Goal: Information Seeking & Learning: Understand process/instructions

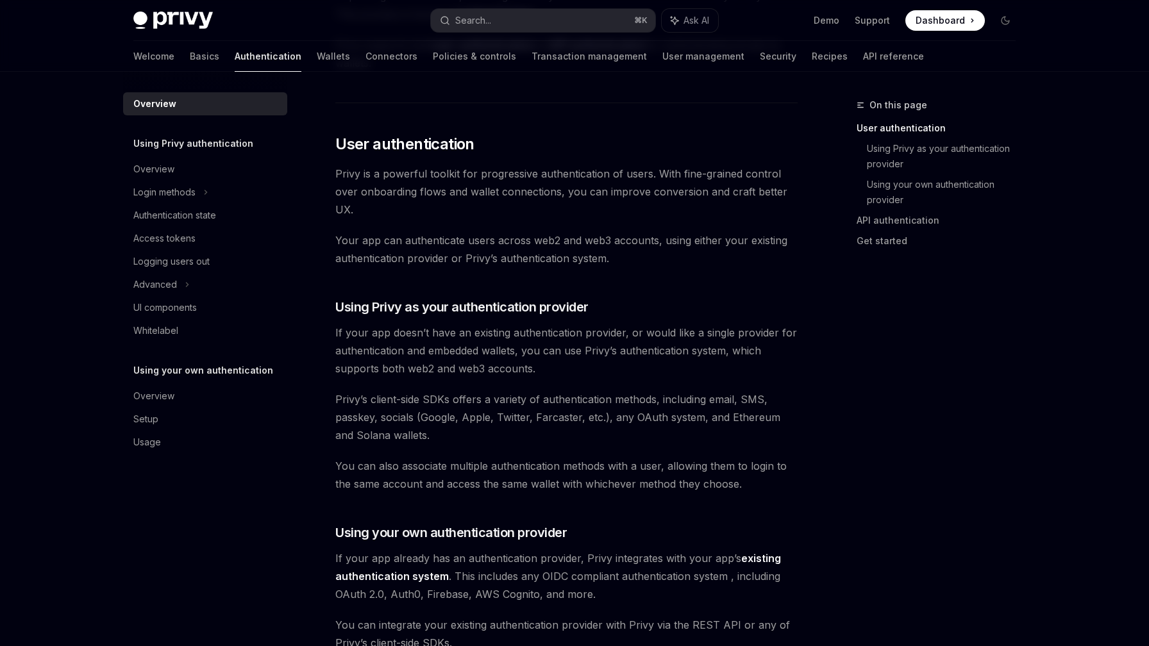
scroll to position [163, 0]
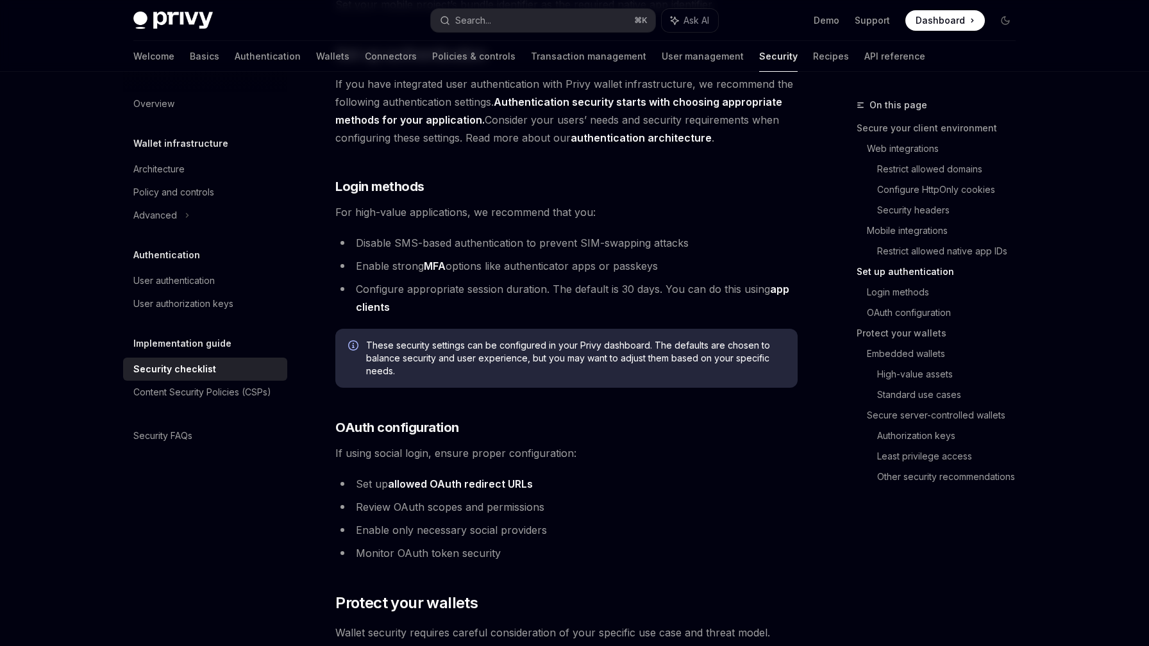
scroll to position [1087, 0]
click at [477, 477] on link "allowed OAuth redirect URLs" at bounding box center [460, 483] width 145 height 13
type textarea "*"
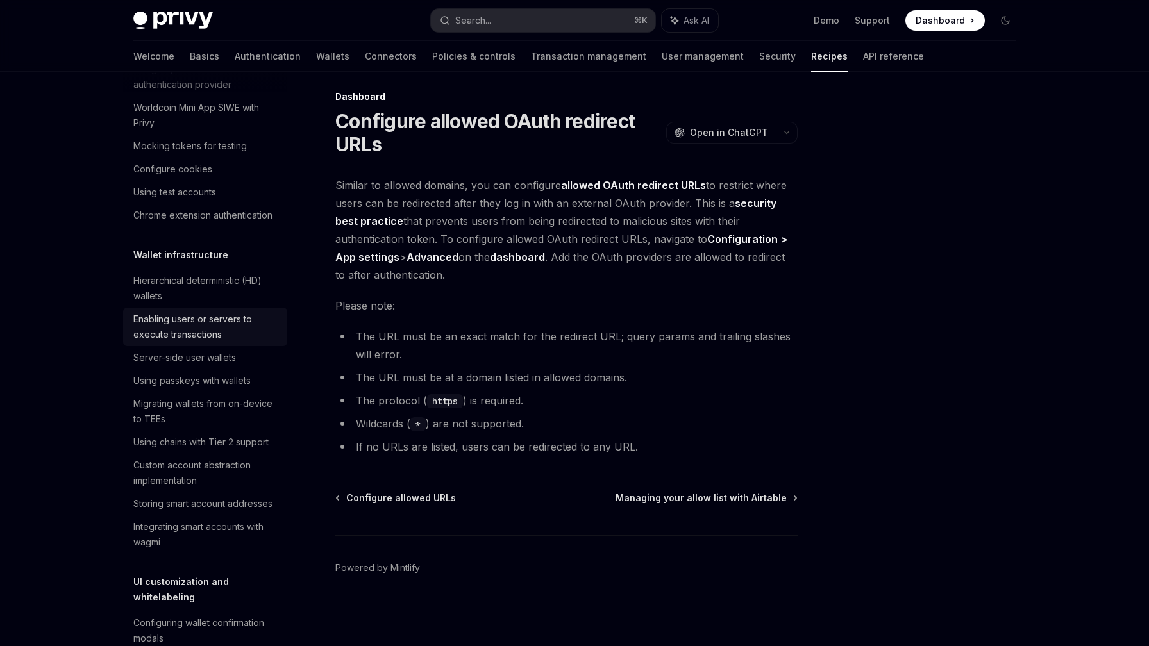
scroll to position [172, 0]
click at [662, 60] on link "User management" at bounding box center [703, 56] width 82 height 31
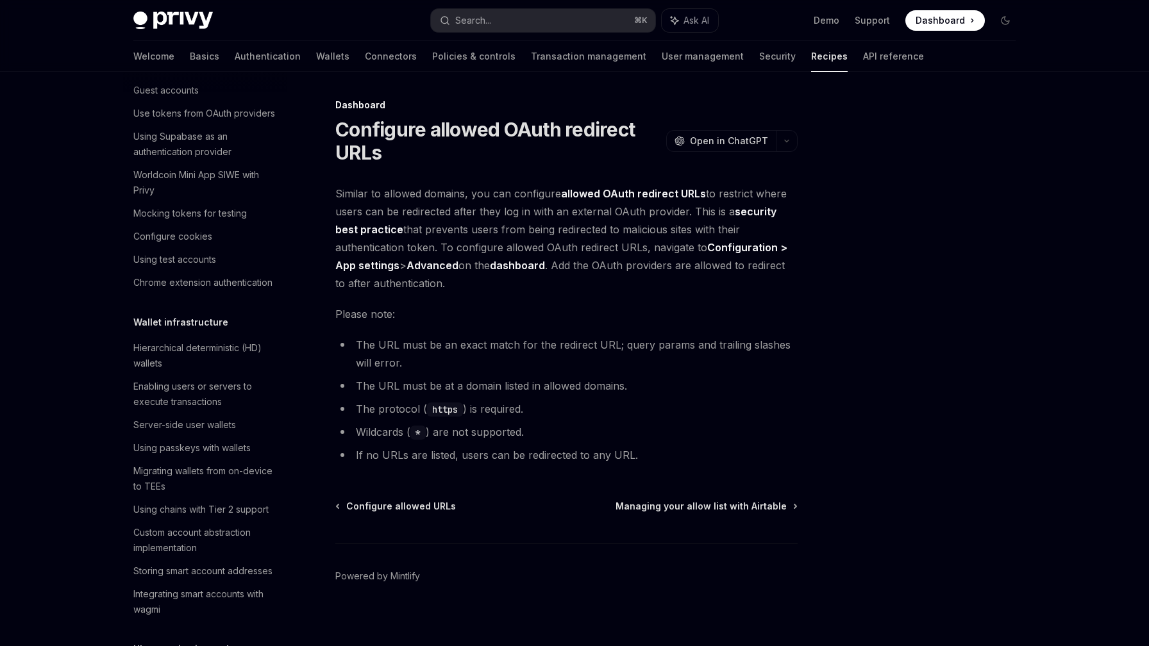
scroll to position [74, 0]
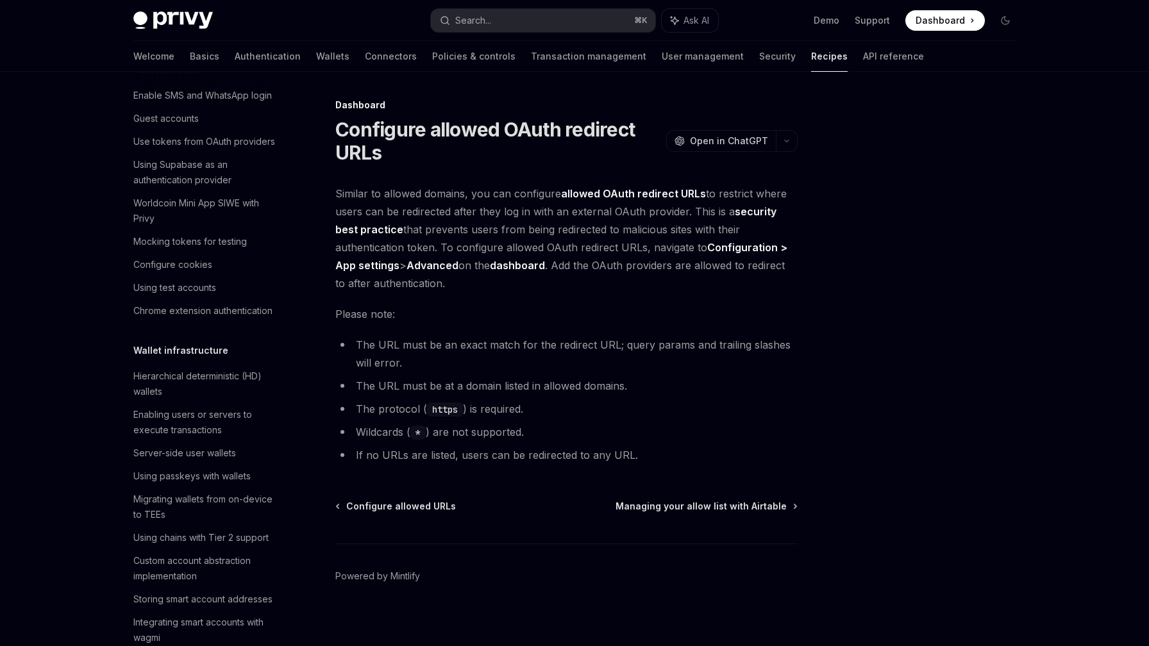
click at [776, 253] on strong "Configuration > App settings" at bounding box center [561, 256] width 452 height 31
click at [673, 340] on li "The URL must be an exact match for the redirect URL; query params and trailing …" at bounding box center [566, 354] width 462 height 36
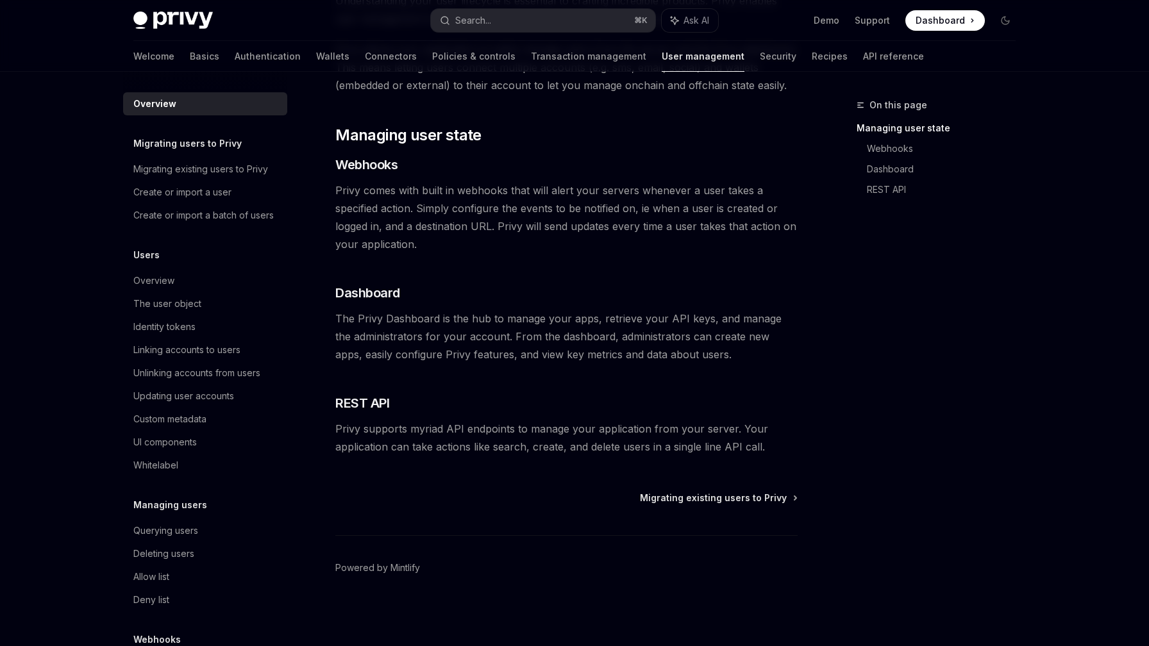
scroll to position [79, 0]
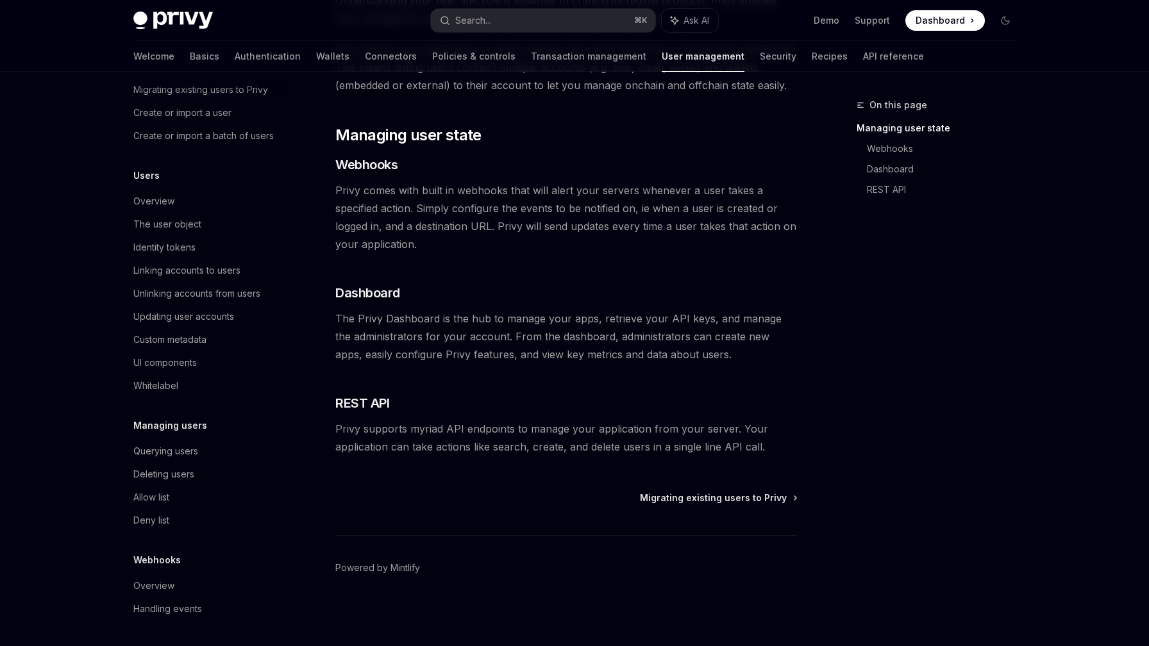
click at [164, 19] on img at bounding box center [172, 21] width 79 height 18
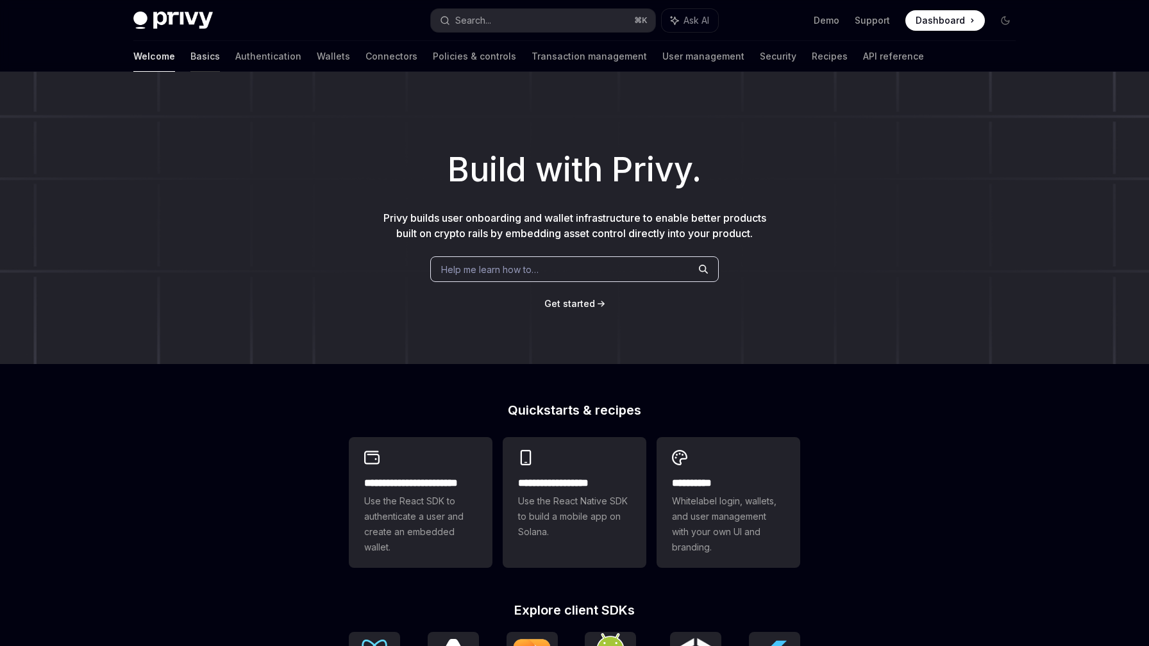
click at [190, 53] on link "Basics" at bounding box center [204, 56] width 29 height 31
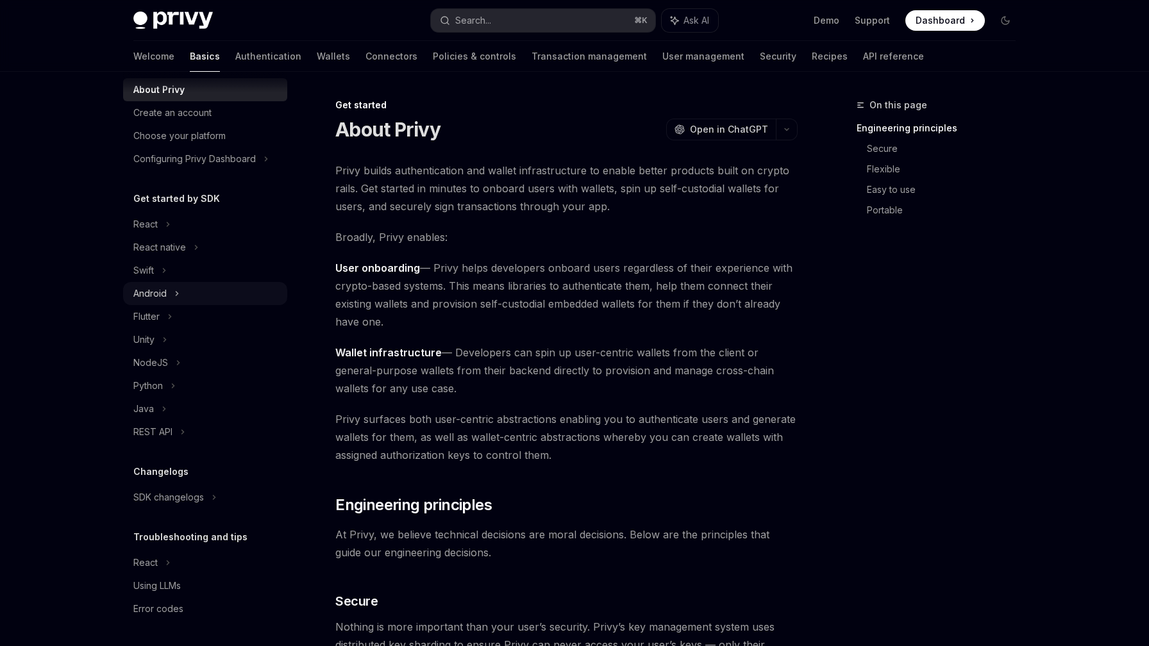
scroll to position [26, 0]
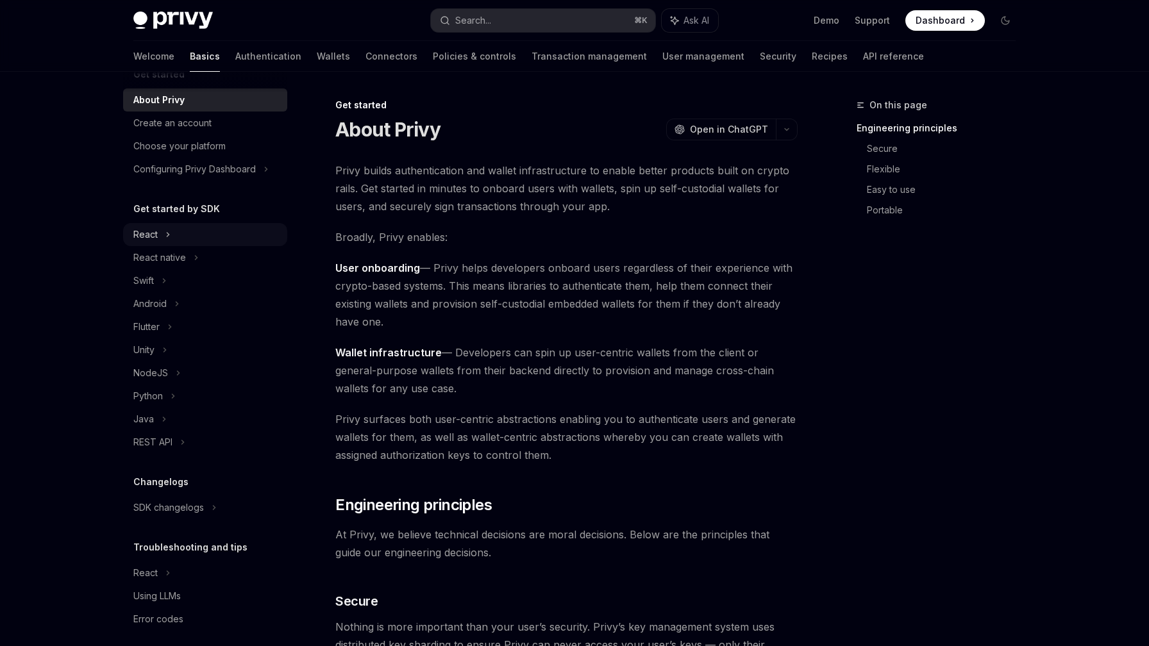
click at [163, 236] on div "React" at bounding box center [205, 234] width 164 height 23
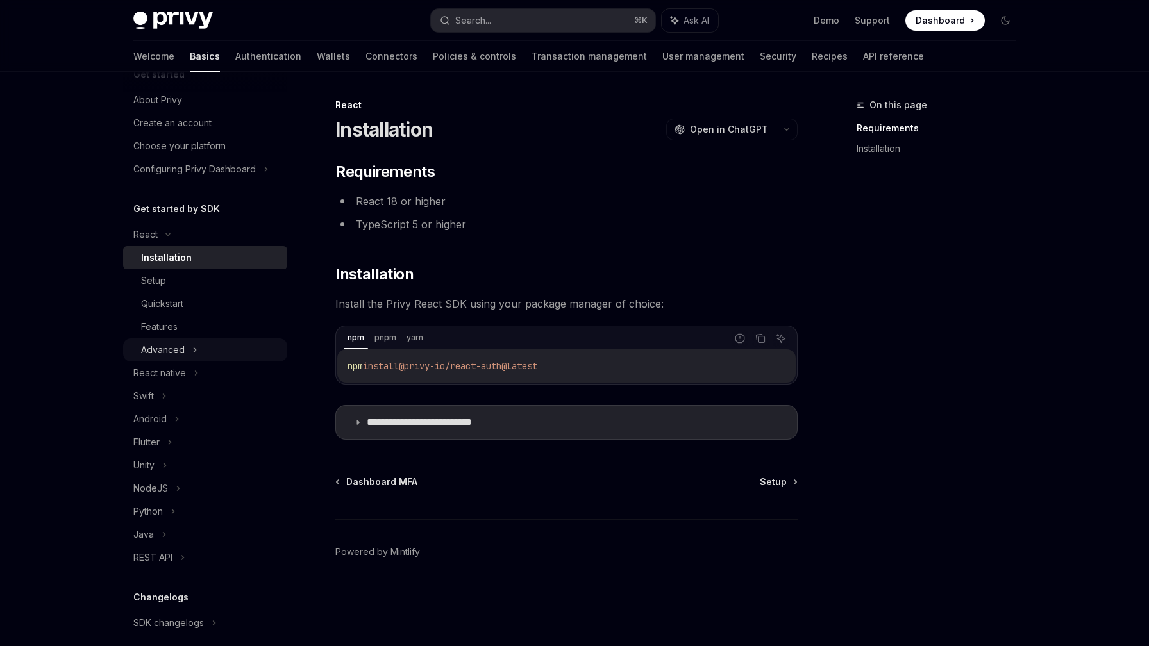
click at [178, 348] on div "Advanced" at bounding box center [163, 349] width 44 height 15
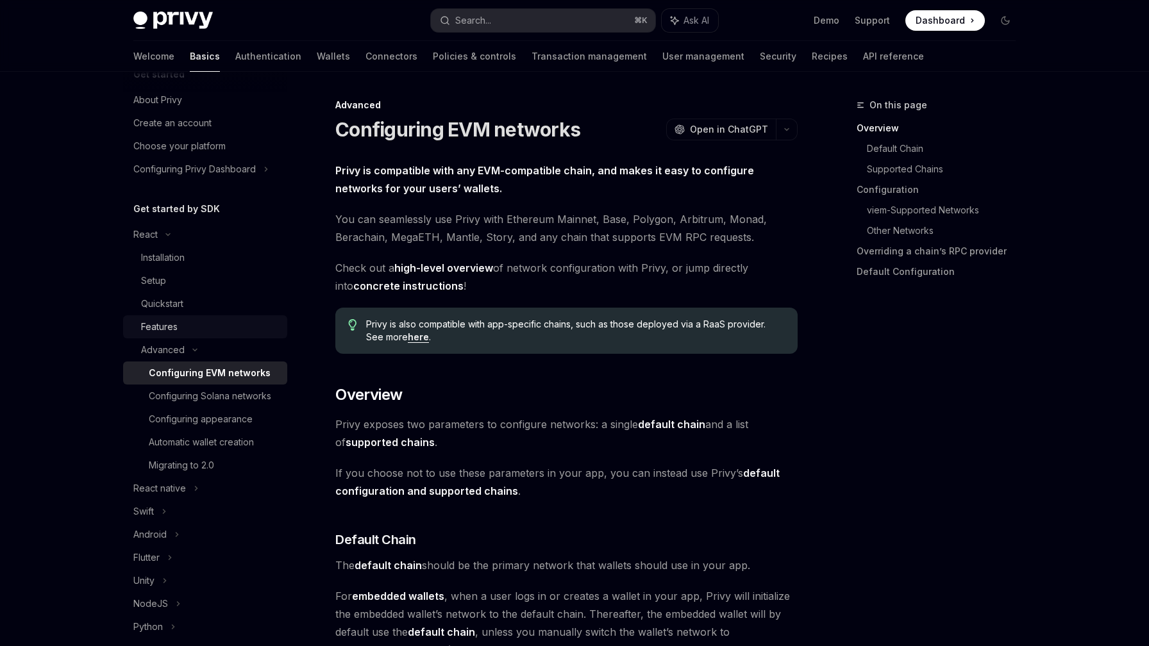
click at [203, 324] on div "Features" at bounding box center [210, 326] width 138 height 15
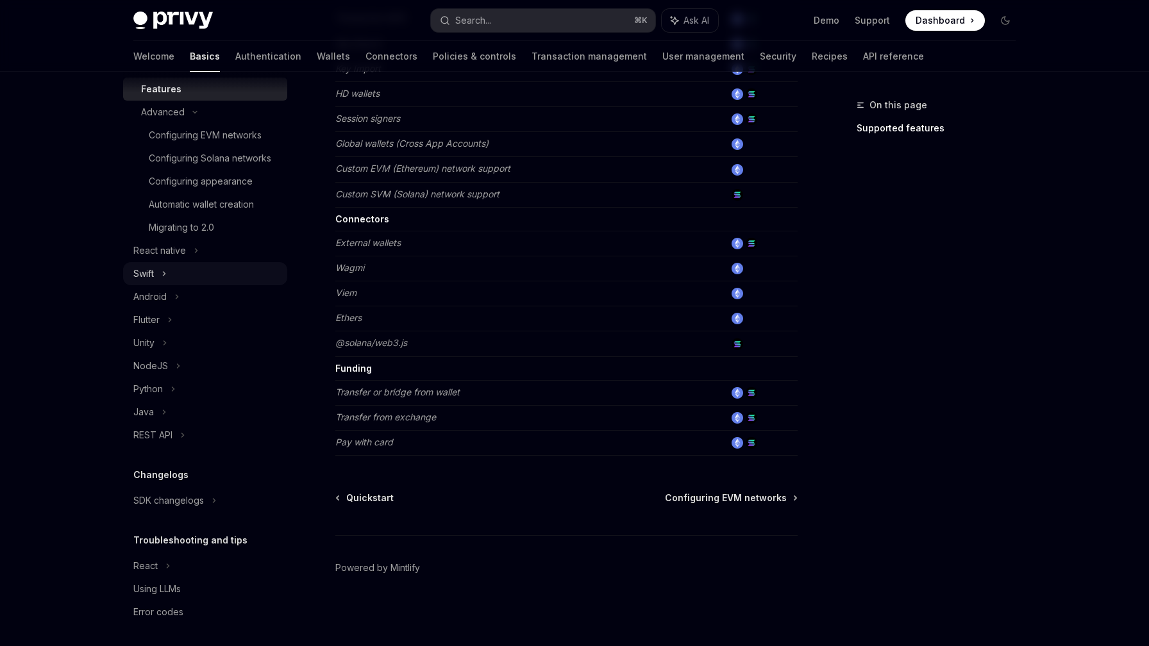
scroll to position [267, 0]
click at [169, 564] on icon at bounding box center [167, 562] width 5 height 15
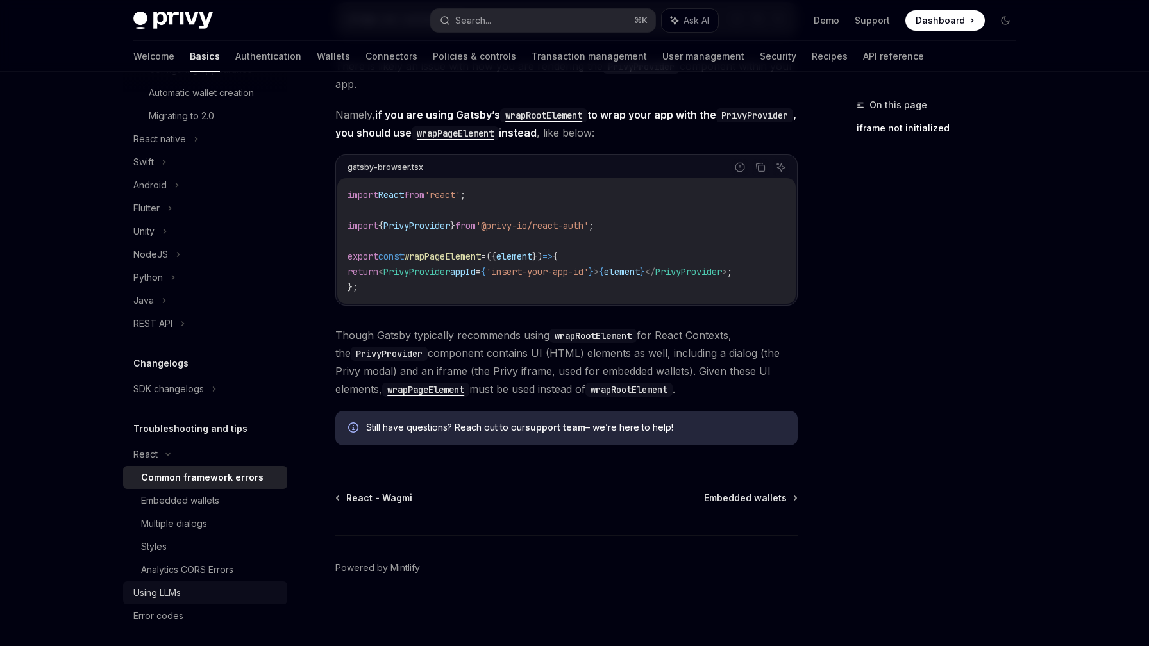
scroll to position [382, 0]
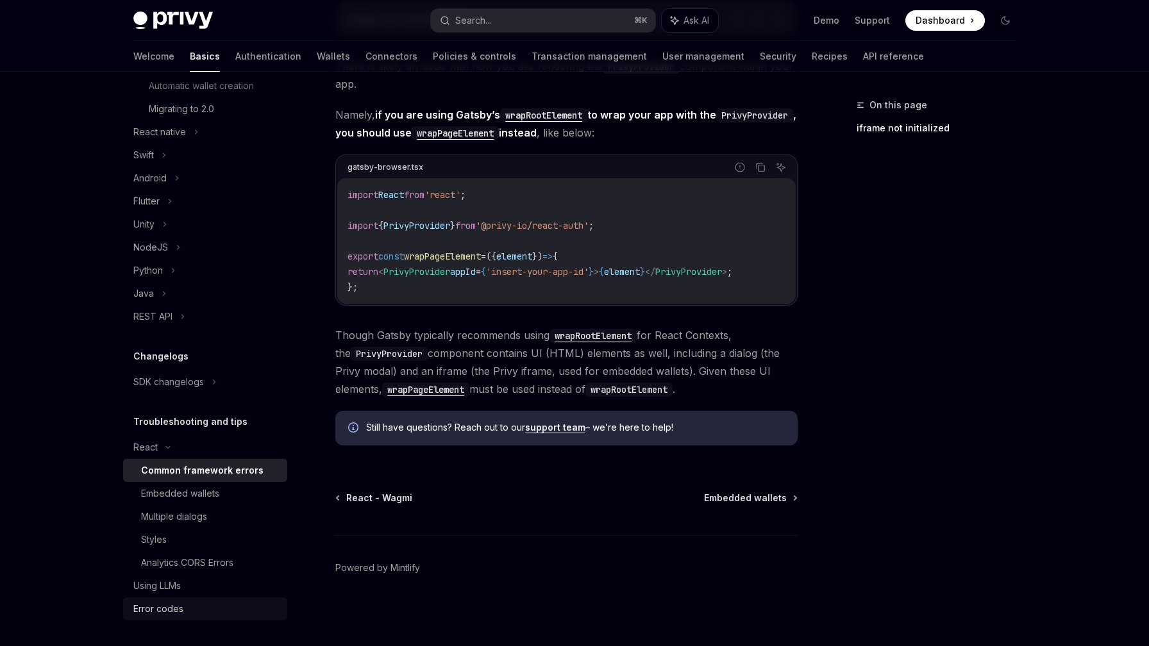
click at [208, 606] on div "Error codes" at bounding box center [206, 608] width 146 height 15
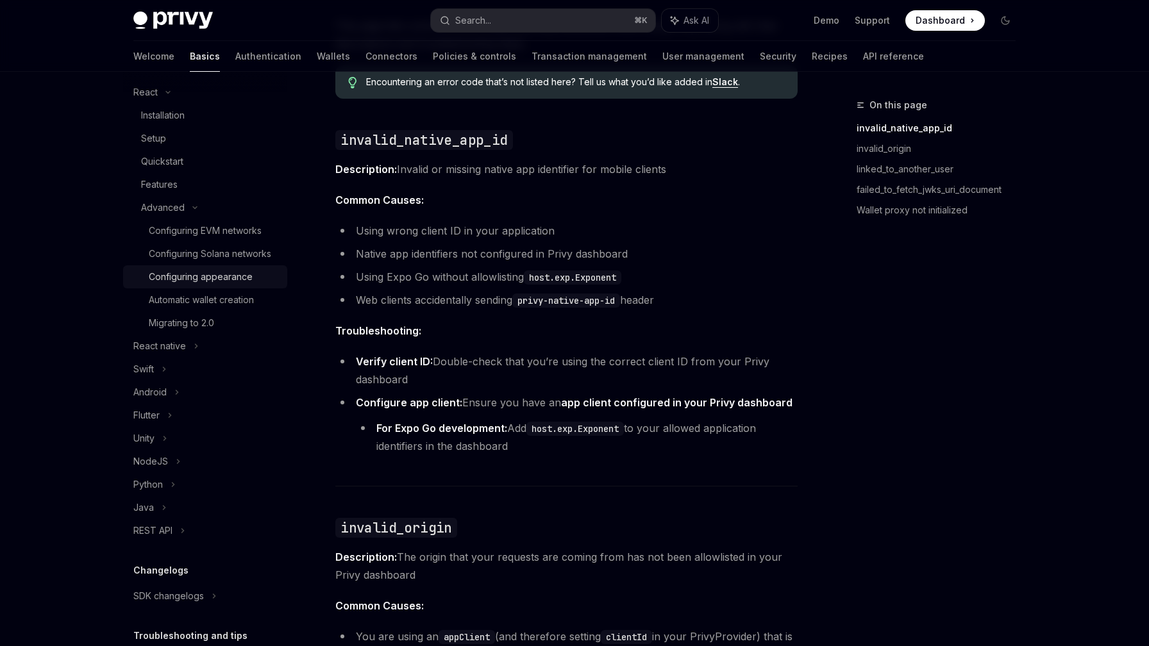
scroll to position [144, 0]
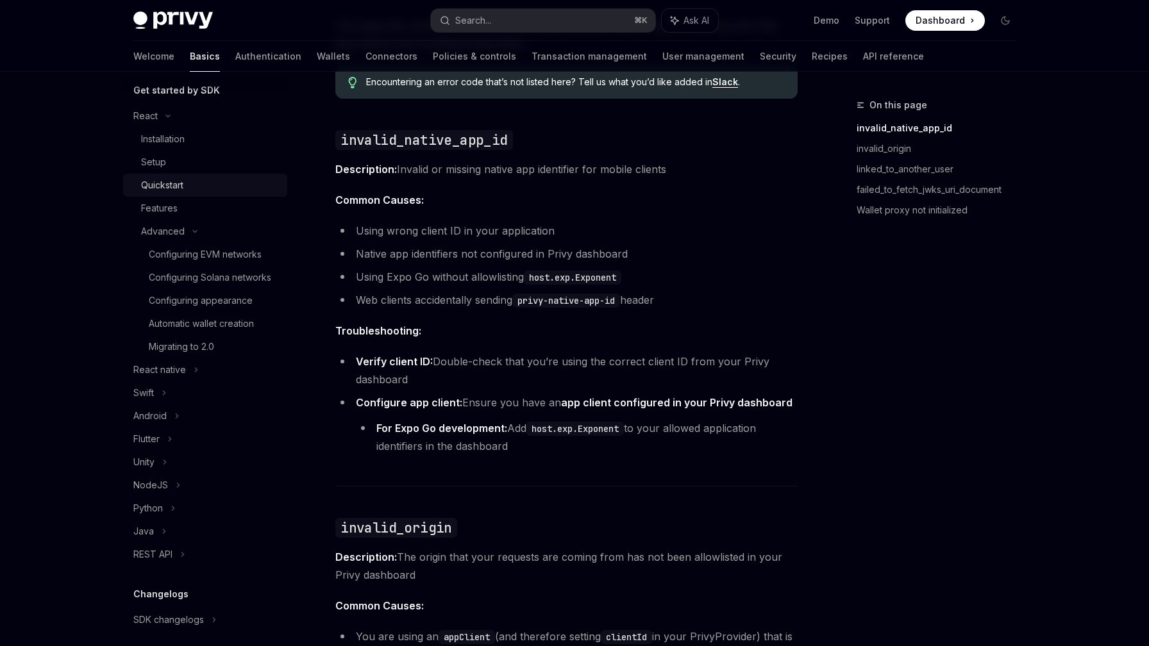
click at [217, 188] on div "Quickstart" at bounding box center [210, 185] width 138 height 15
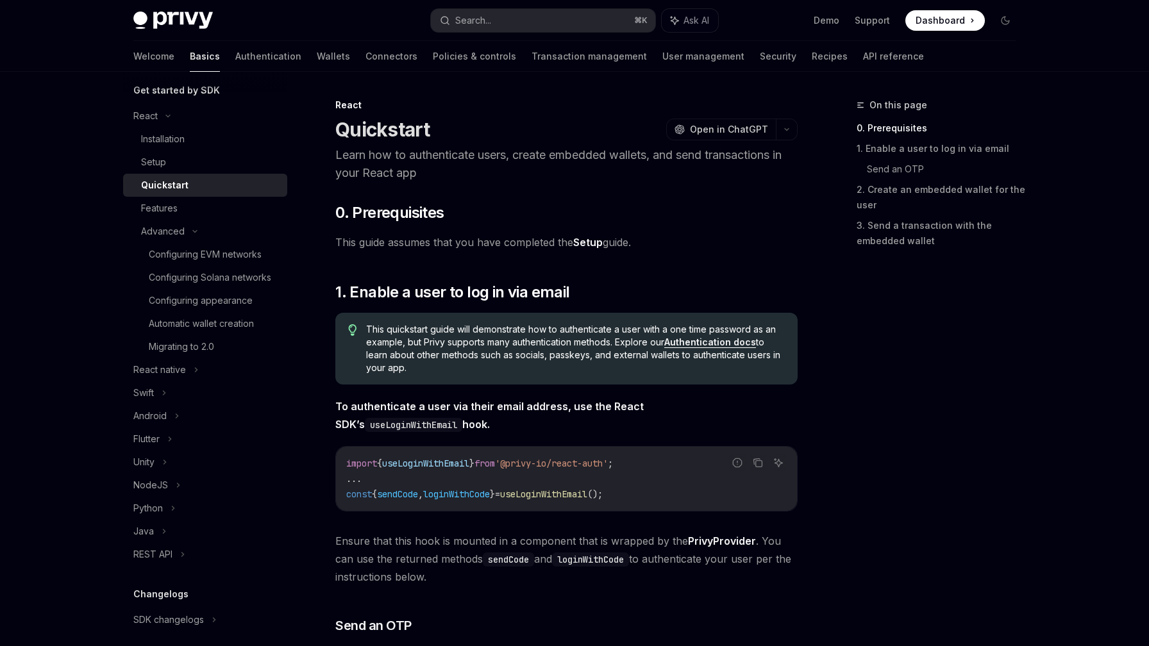
scroll to position [31, 0]
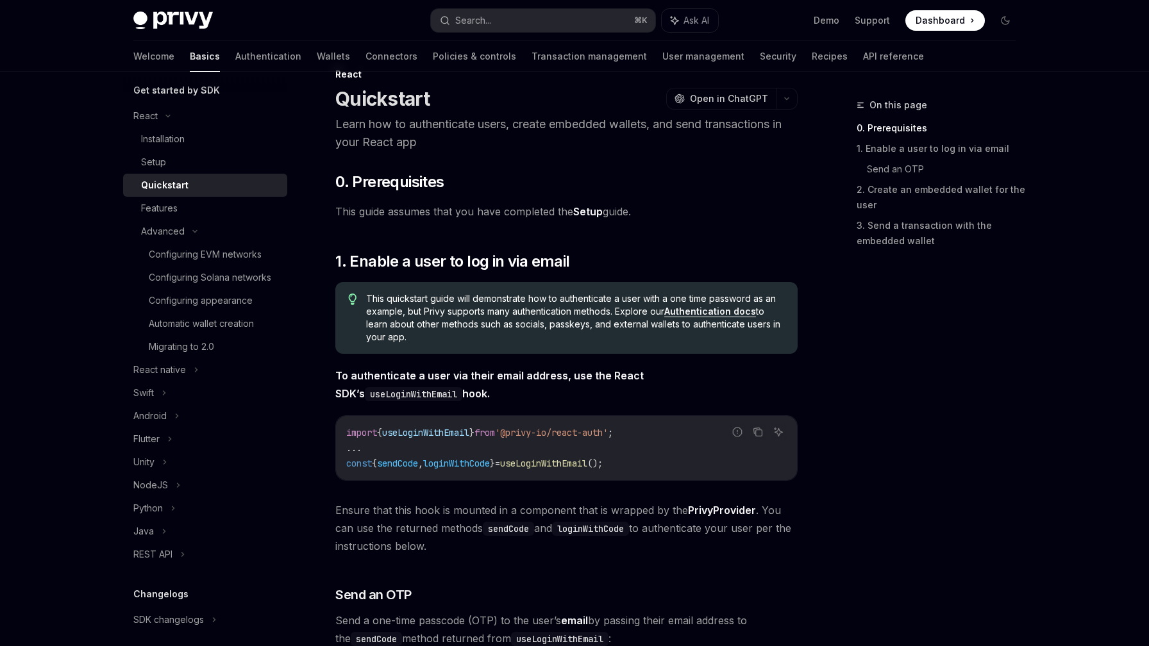
click at [693, 308] on link "Authentication docs" at bounding box center [710, 312] width 92 height 12
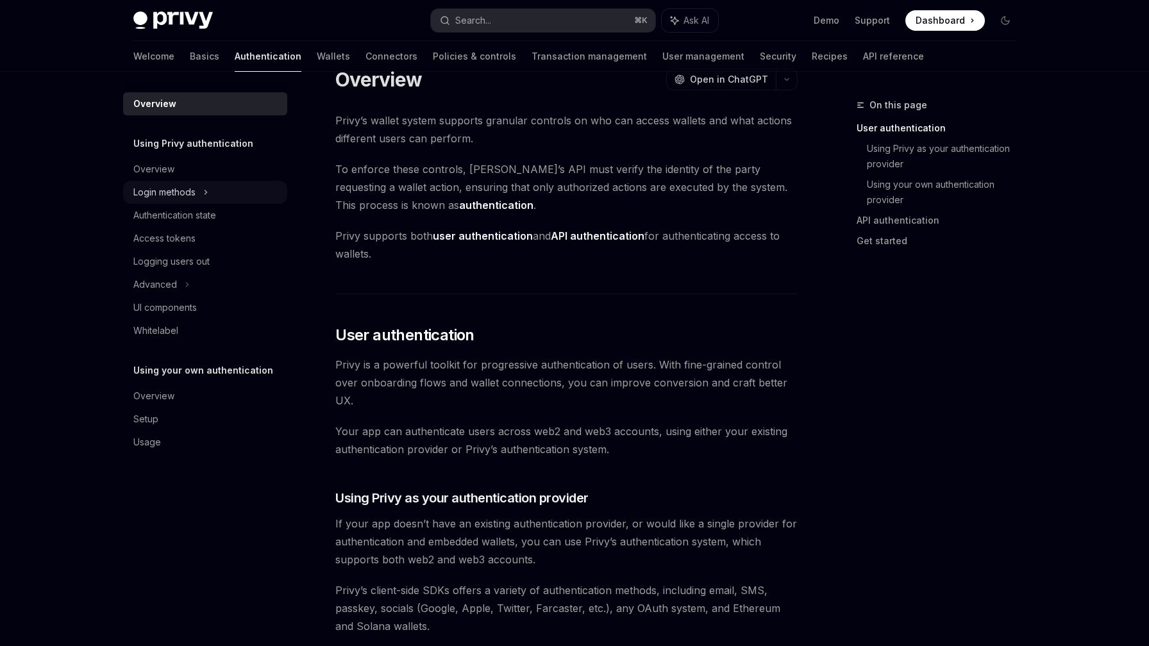
click at [210, 188] on div "Login methods" at bounding box center [205, 192] width 164 height 23
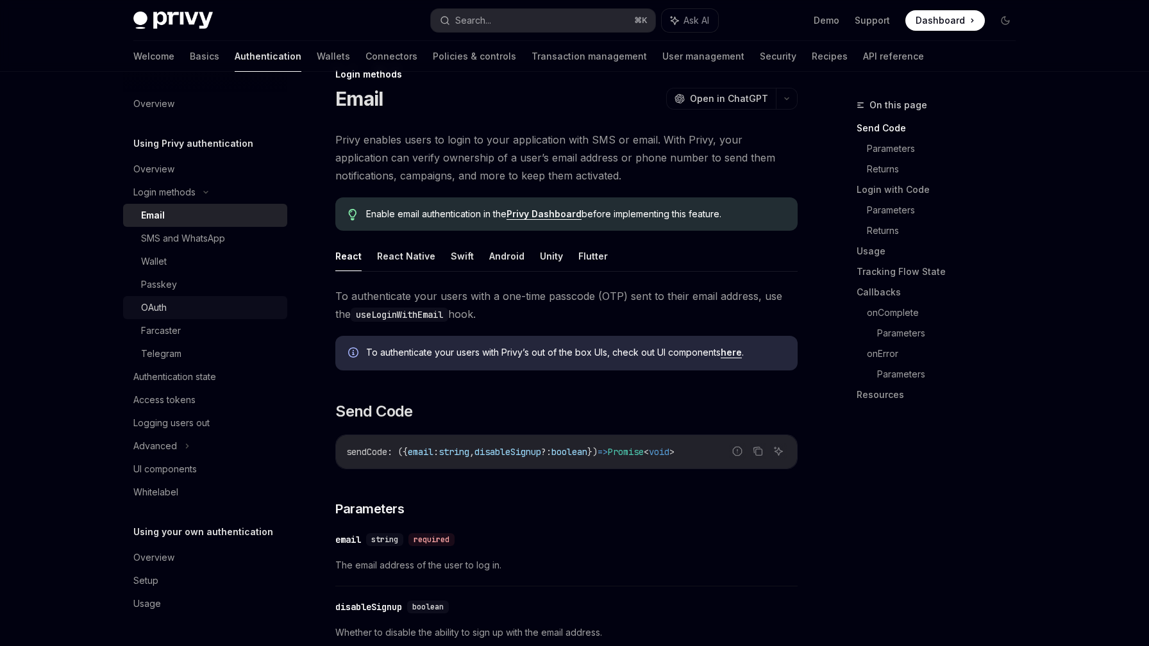
click at [201, 309] on div "OAuth" at bounding box center [210, 307] width 138 height 15
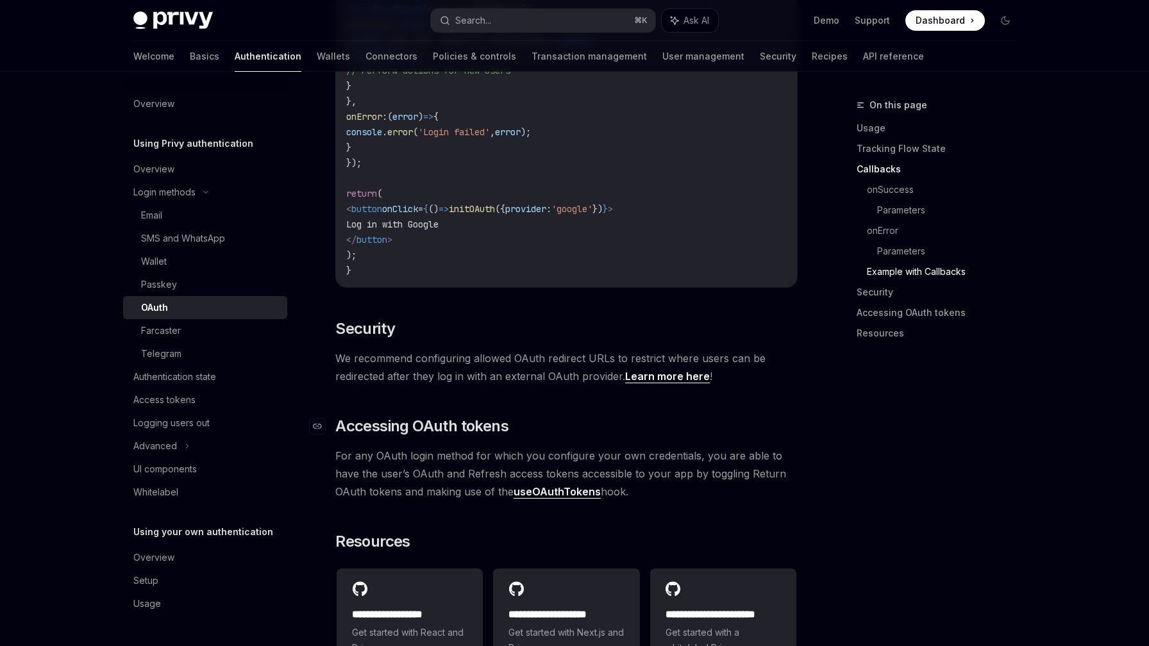
scroll to position [2514, 0]
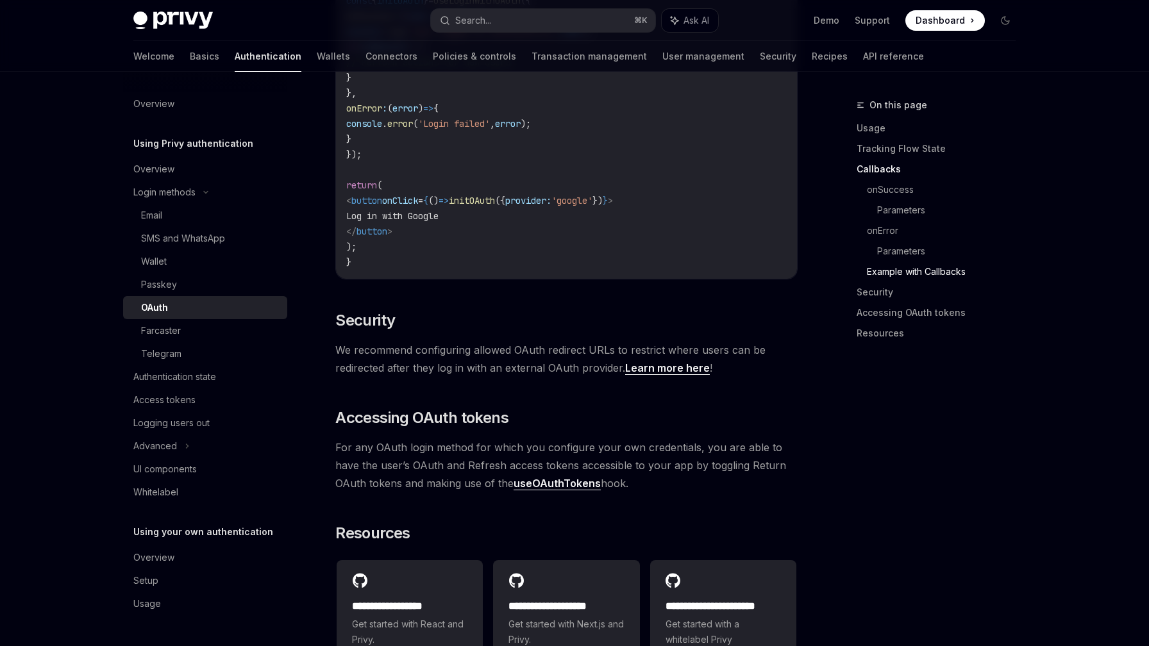
click at [538, 481] on link "useOAuthTokens" at bounding box center [557, 483] width 87 height 13
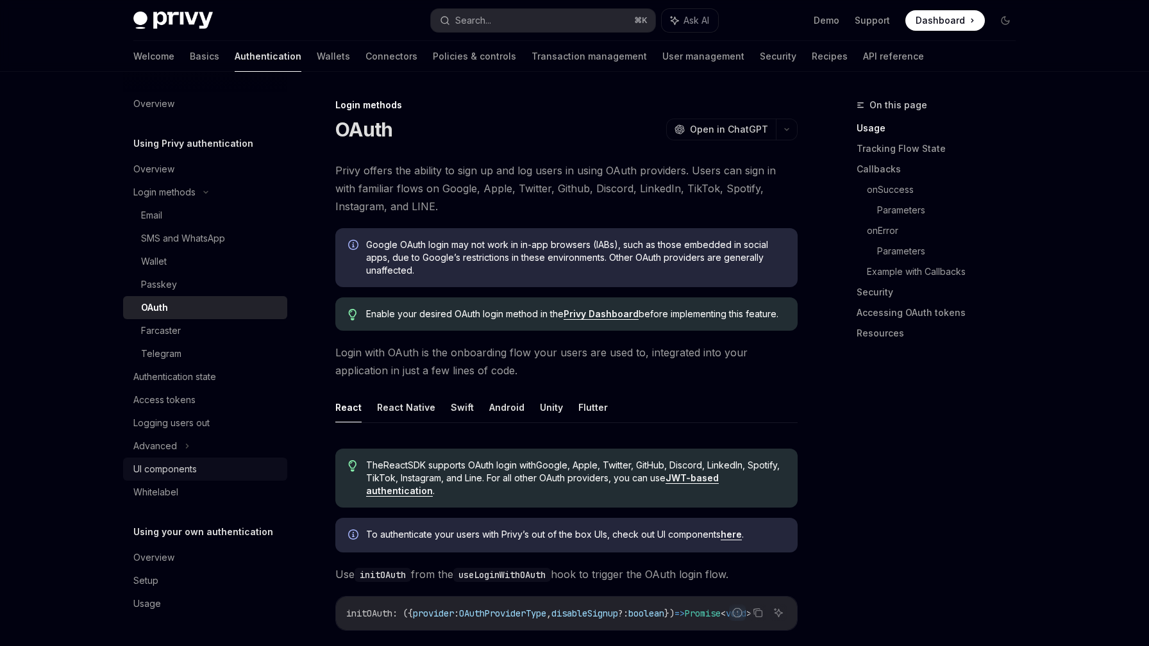
click at [185, 465] on div "UI components" at bounding box center [164, 469] width 63 height 15
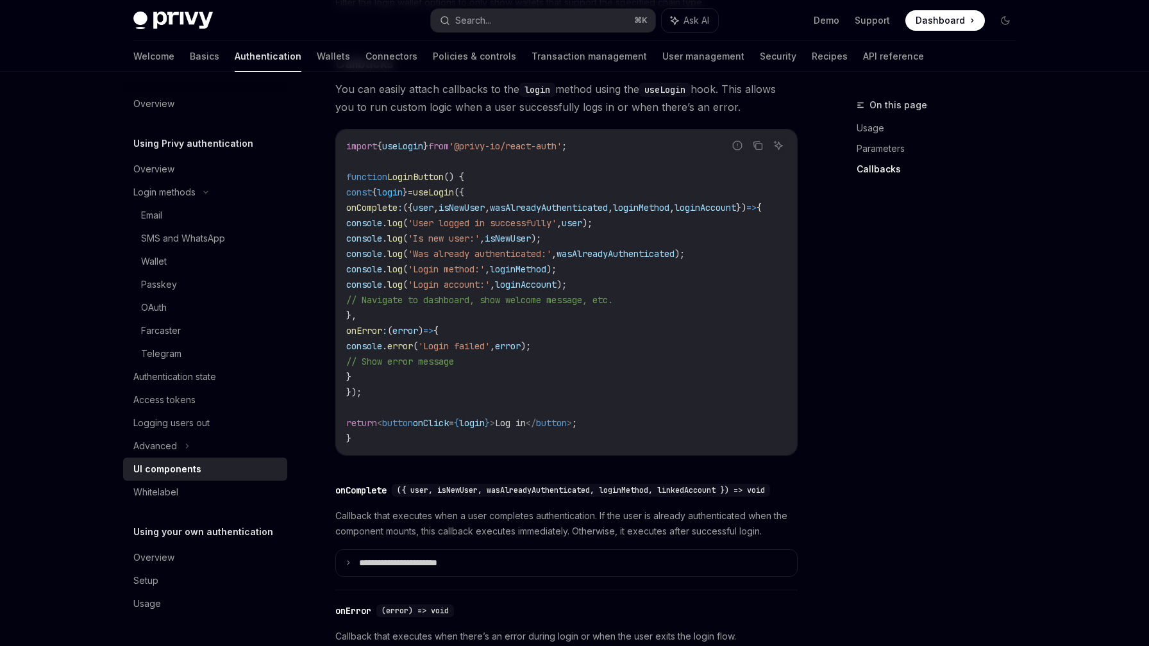
scroll to position [1797, 0]
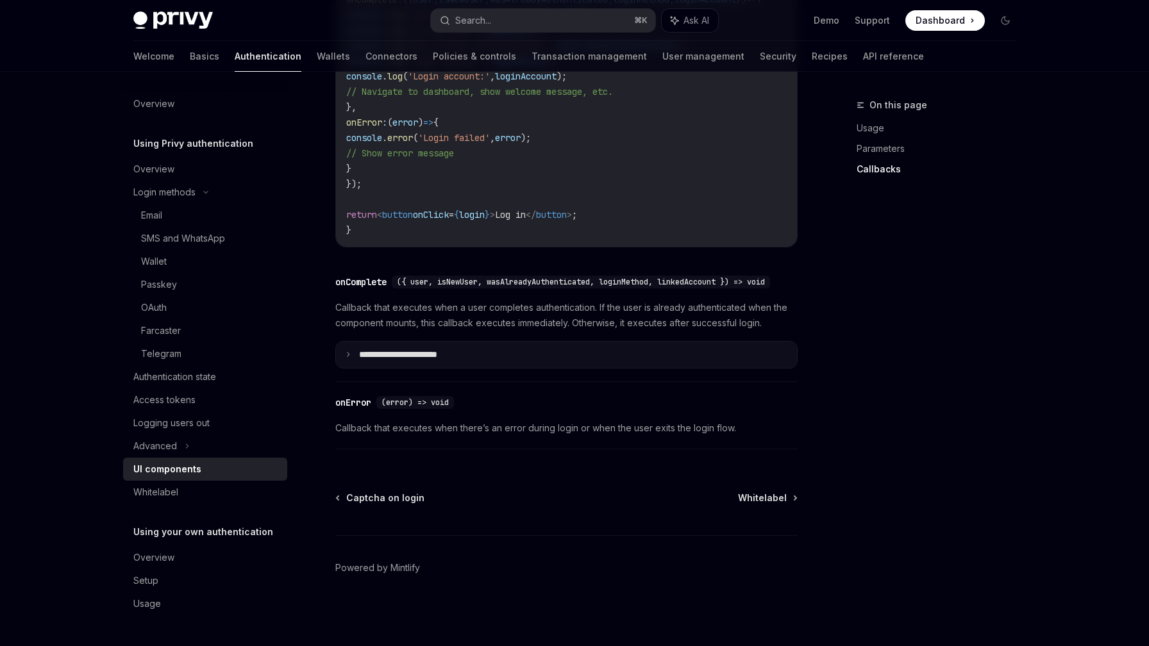
click at [351, 355] on summary "**********" at bounding box center [566, 355] width 461 height 27
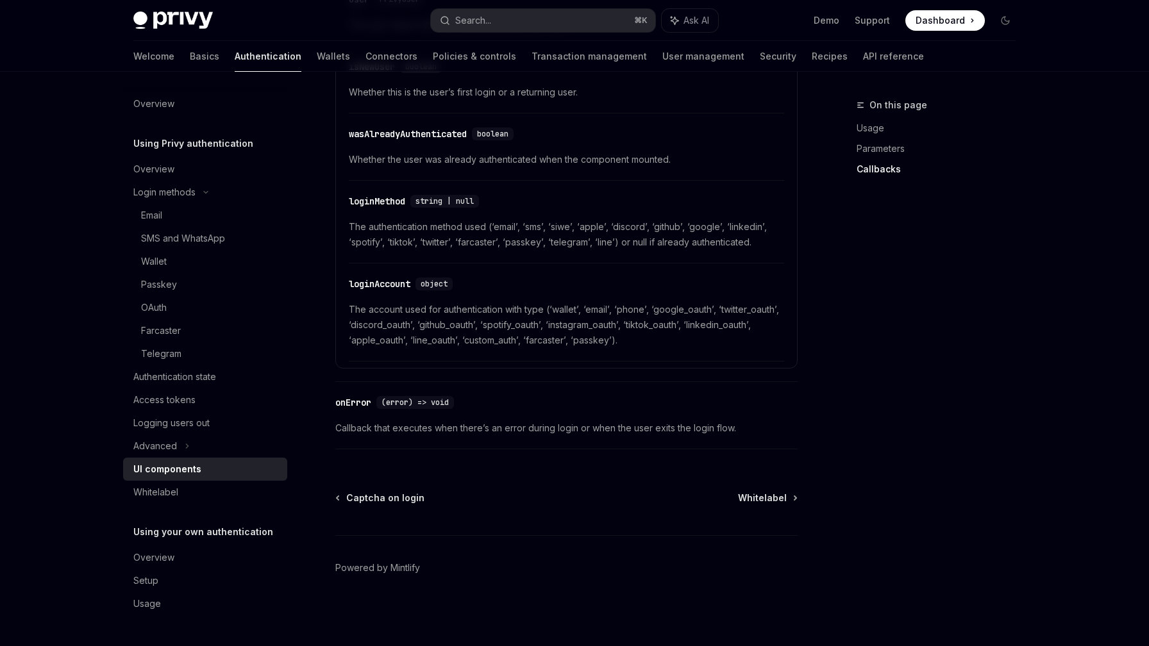
scroll to position [2187, 0]
click at [411, 428] on span "Callback that executes when there’s an error during login or when the user exit…" at bounding box center [566, 428] width 462 height 15
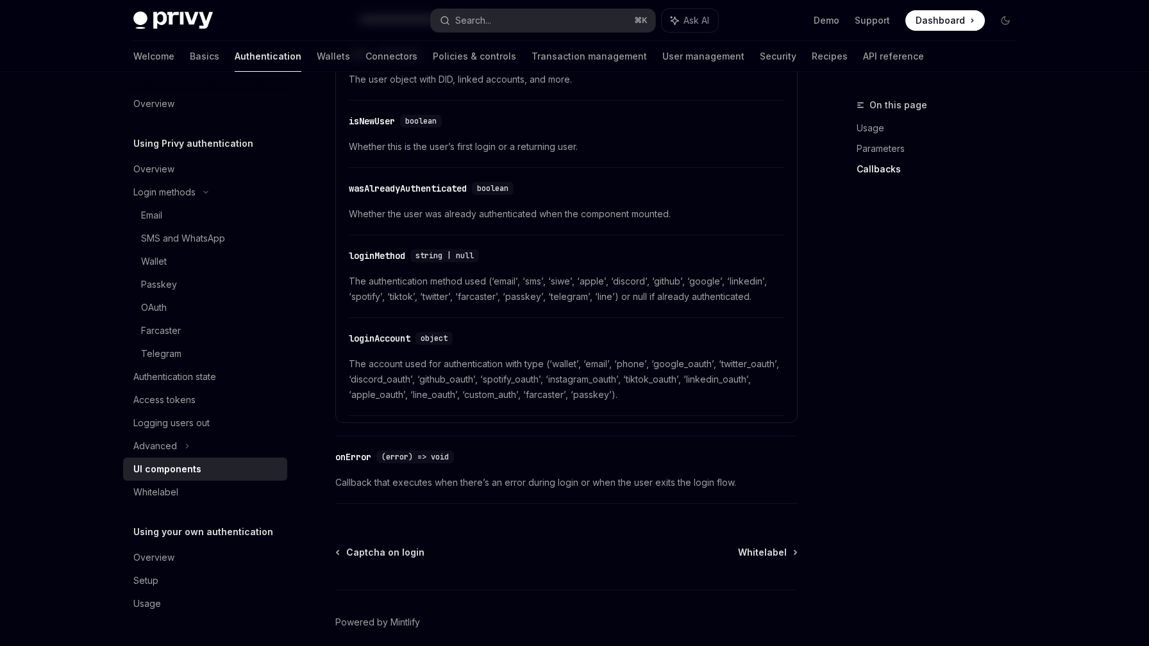
scroll to position [2109, 0]
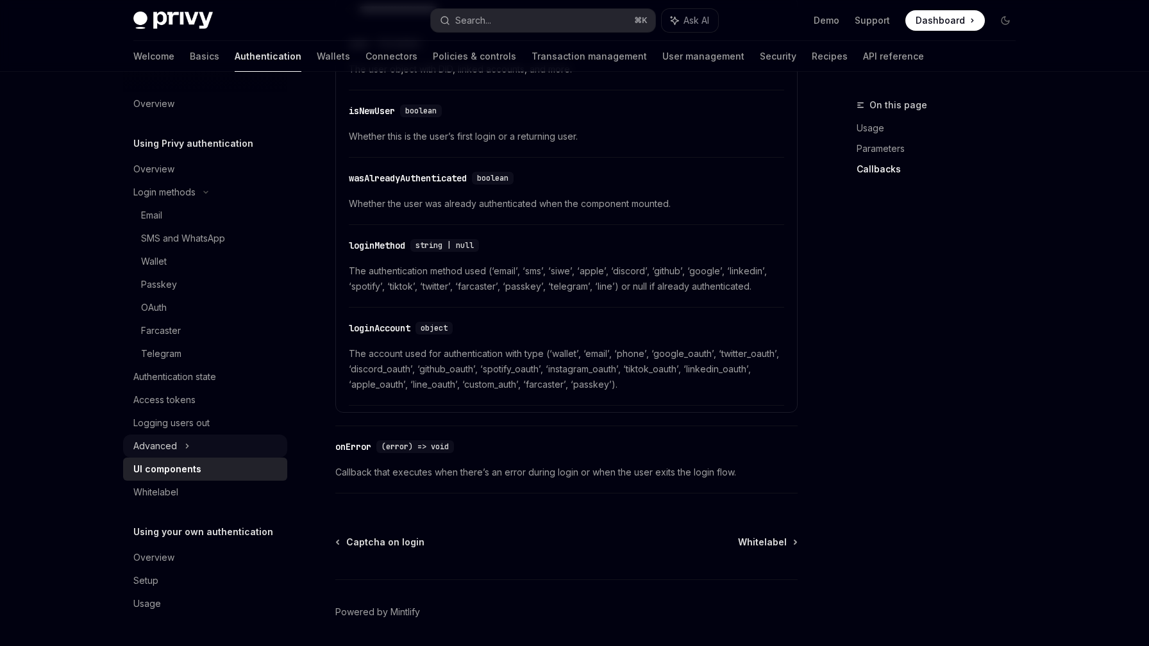
click at [187, 445] on icon at bounding box center [187, 446] width 5 height 15
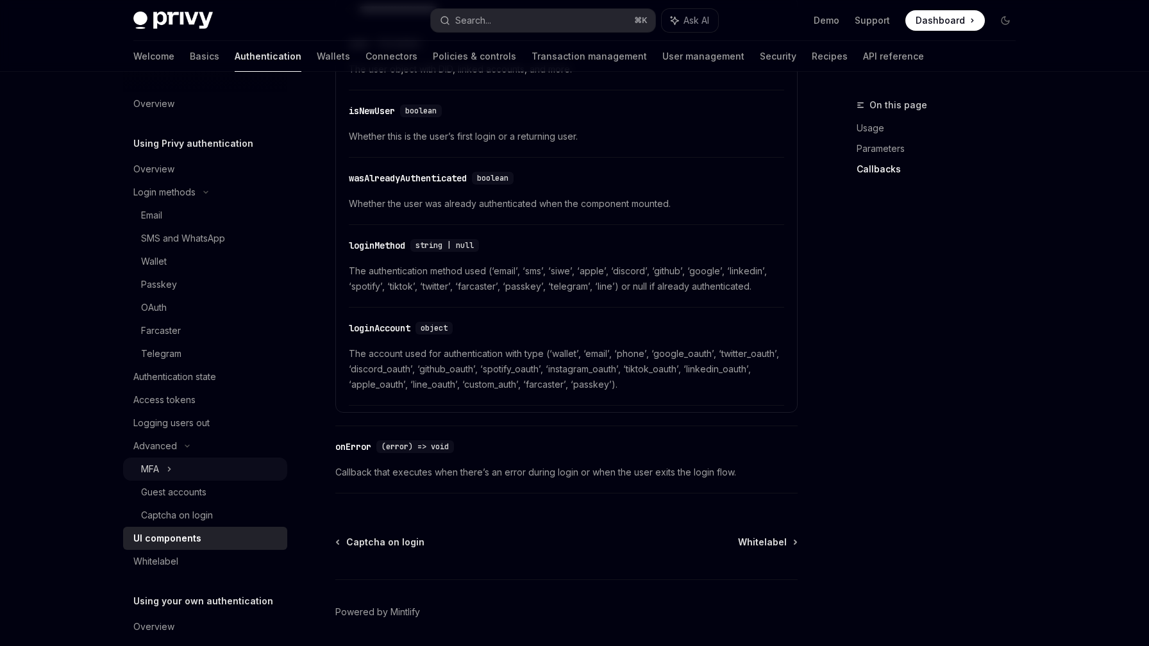
click at [170, 469] on icon at bounding box center [170, 469] width 2 height 4
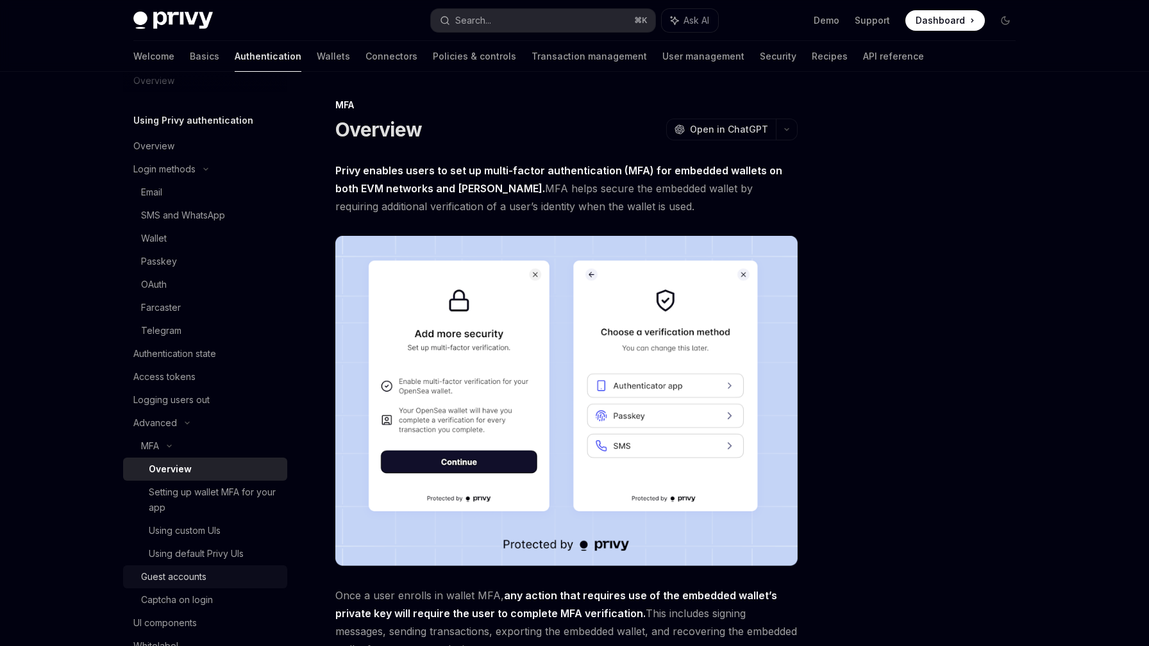
scroll to position [91, 0]
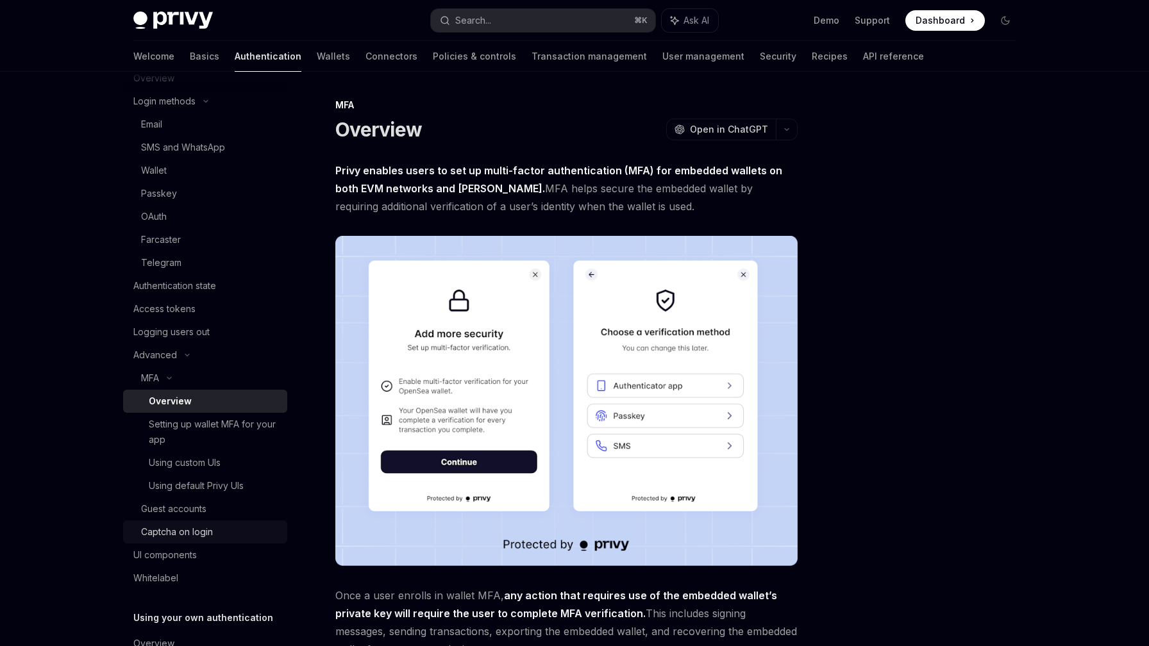
click at [216, 533] on div "Captcha on login" at bounding box center [210, 531] width 138 height 15
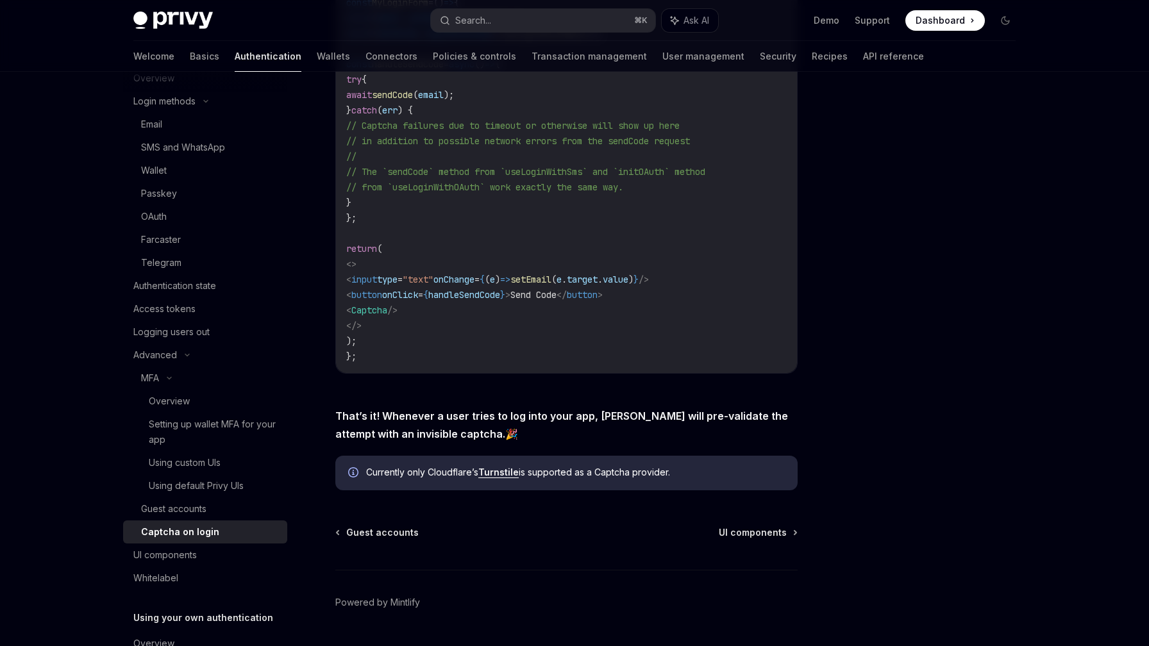
scroll to position [426, 0]
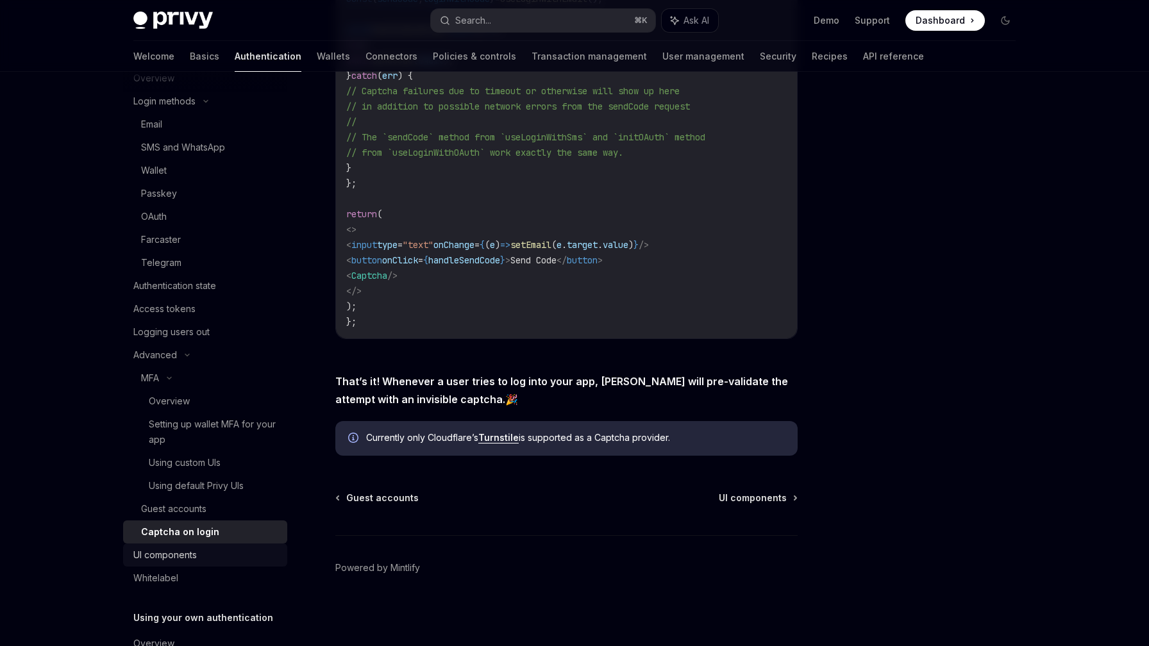
click at [194, 560] on div "UI components" at bounding box center [164, 554] width 63 height 15
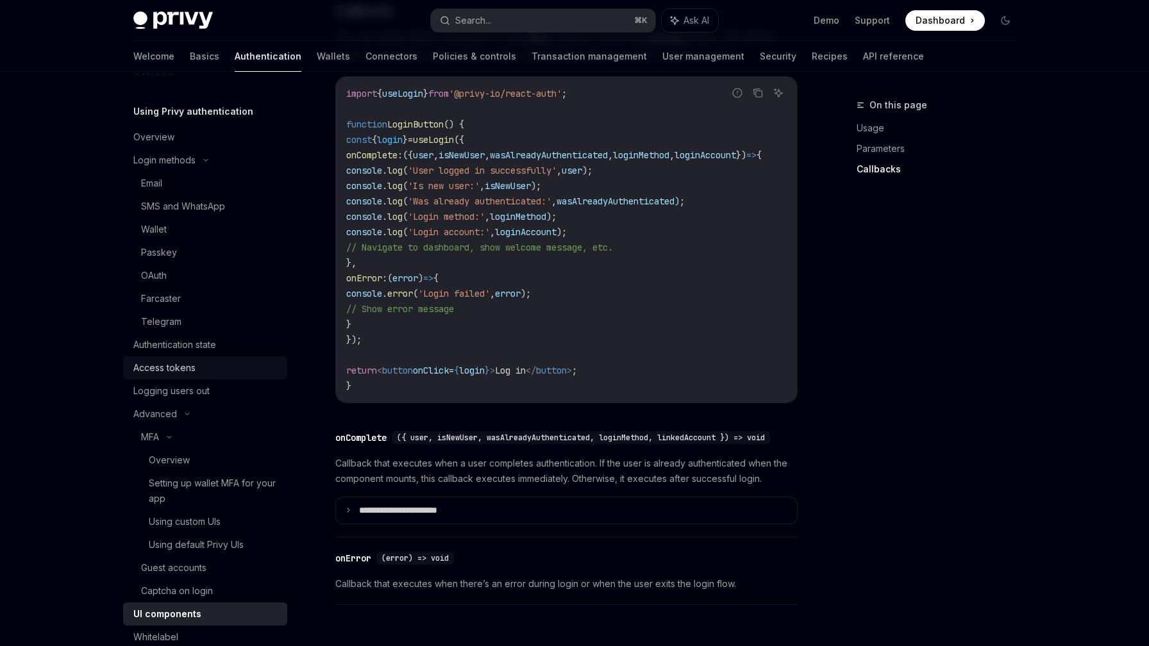
scroll to position [31, 0]
click at [199, 352] on div "Authentication state" at bounding box center [174, 345] width 83 height 15
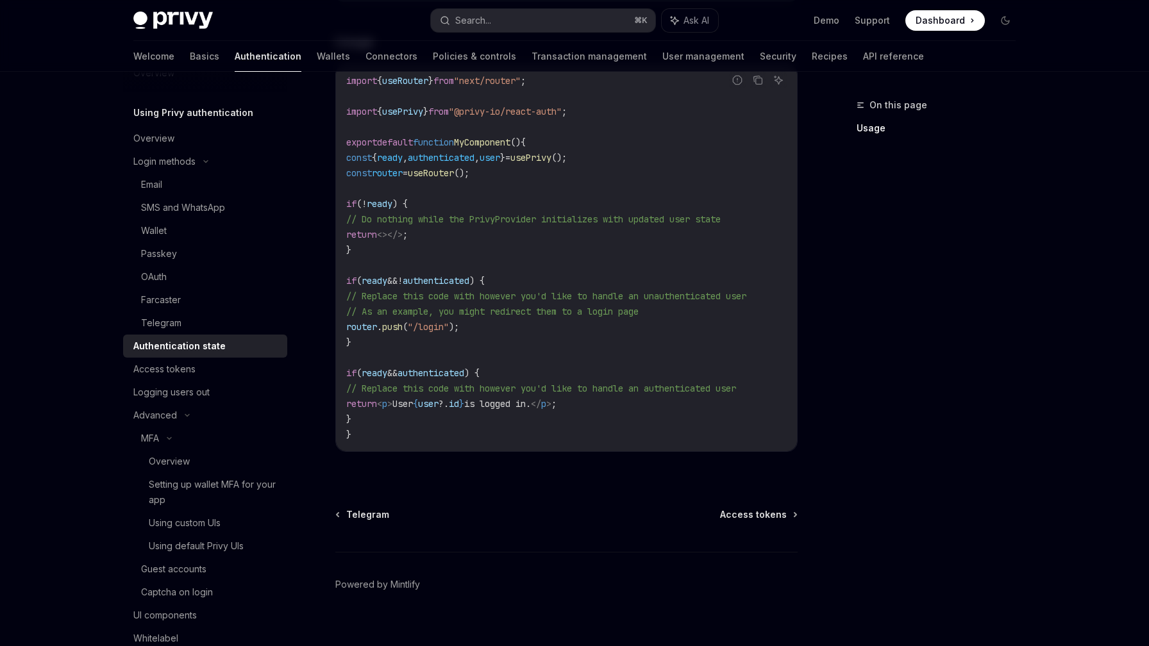
scroll to position [444, 0]
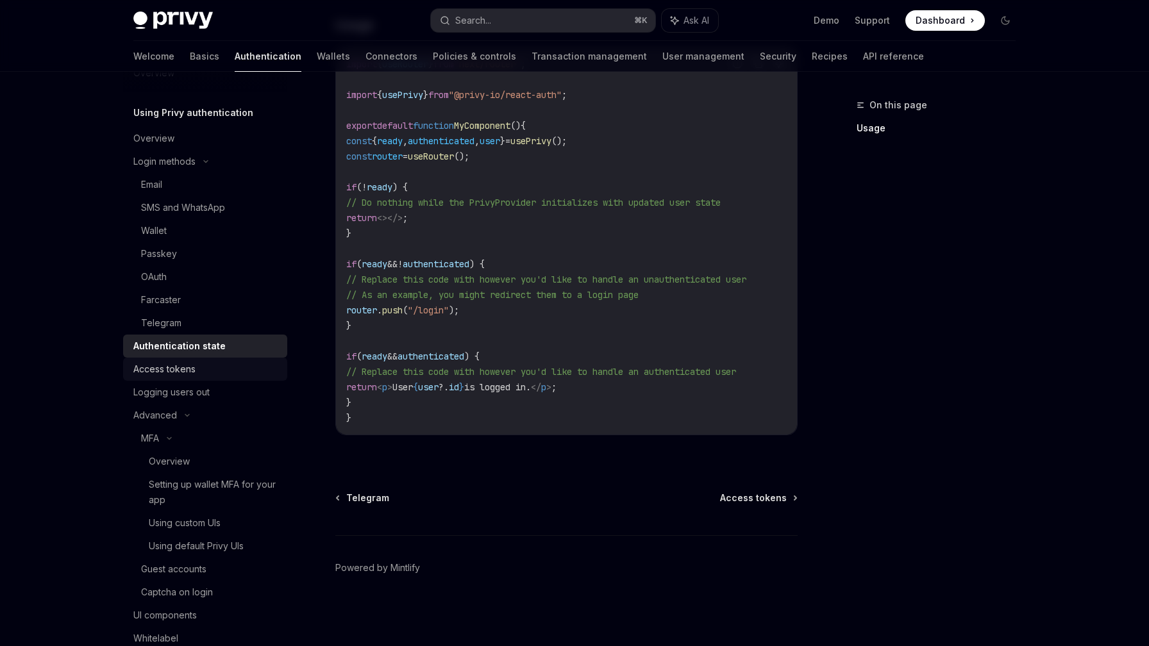
click at [197, 371] on div "Access tokens" at bounding box center [206, 369] width 146 height 15
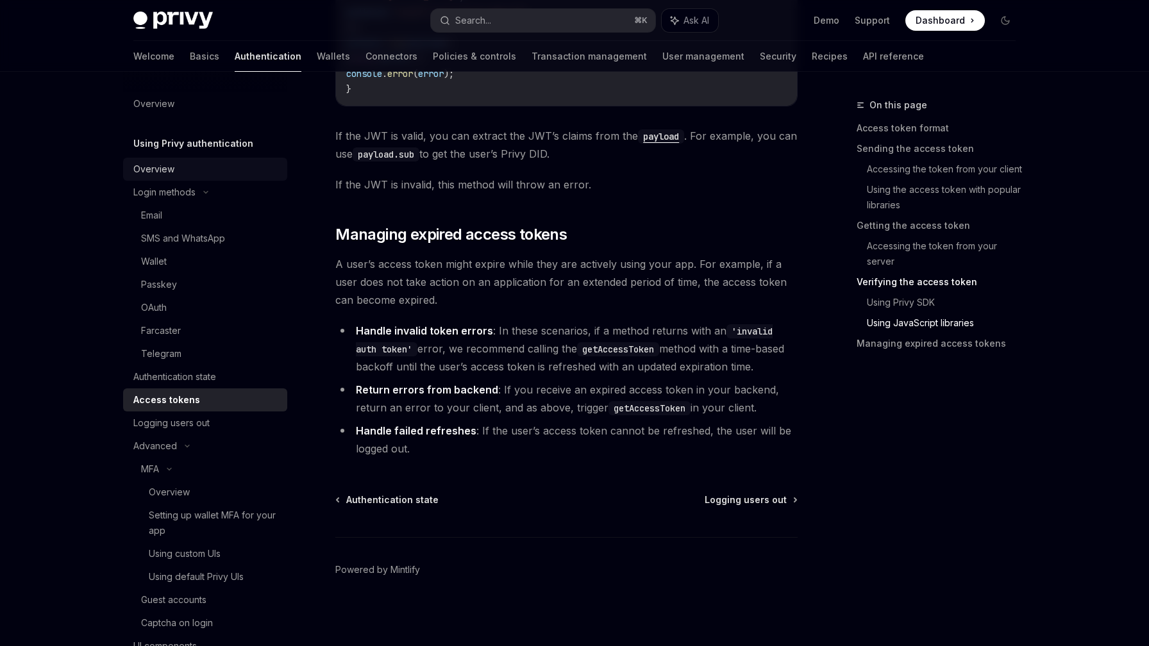
click at [220, 167] on div "Overview" at bounding box center [206, 169] width 146 height 15
type textarea "*"
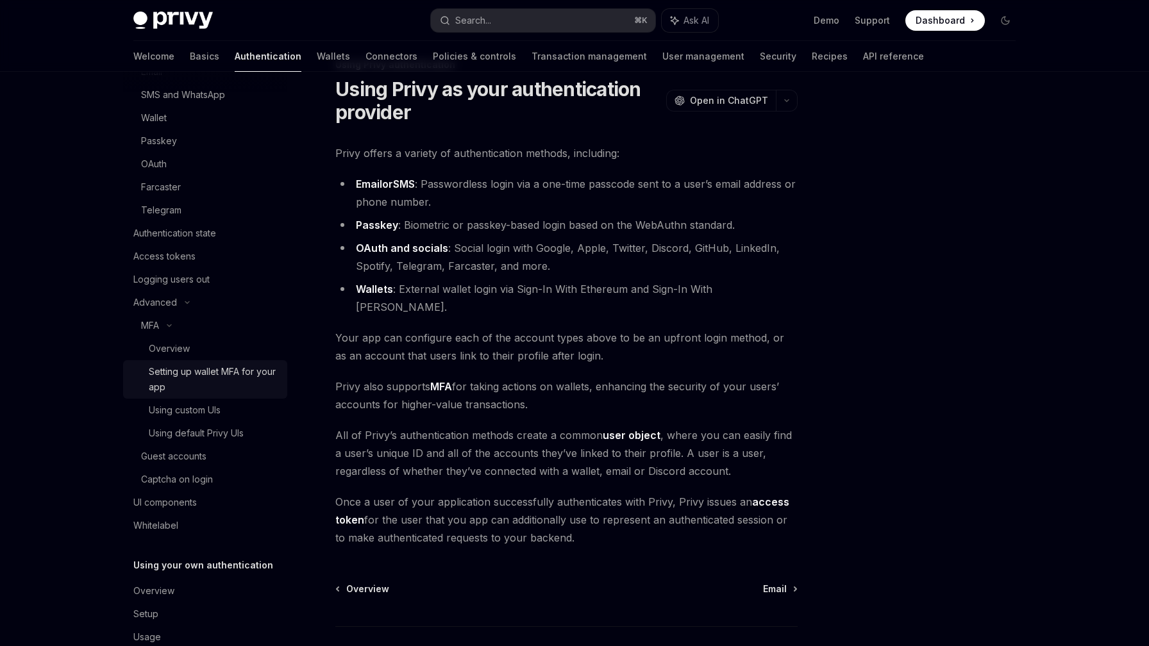
scroll to position [172, 0]
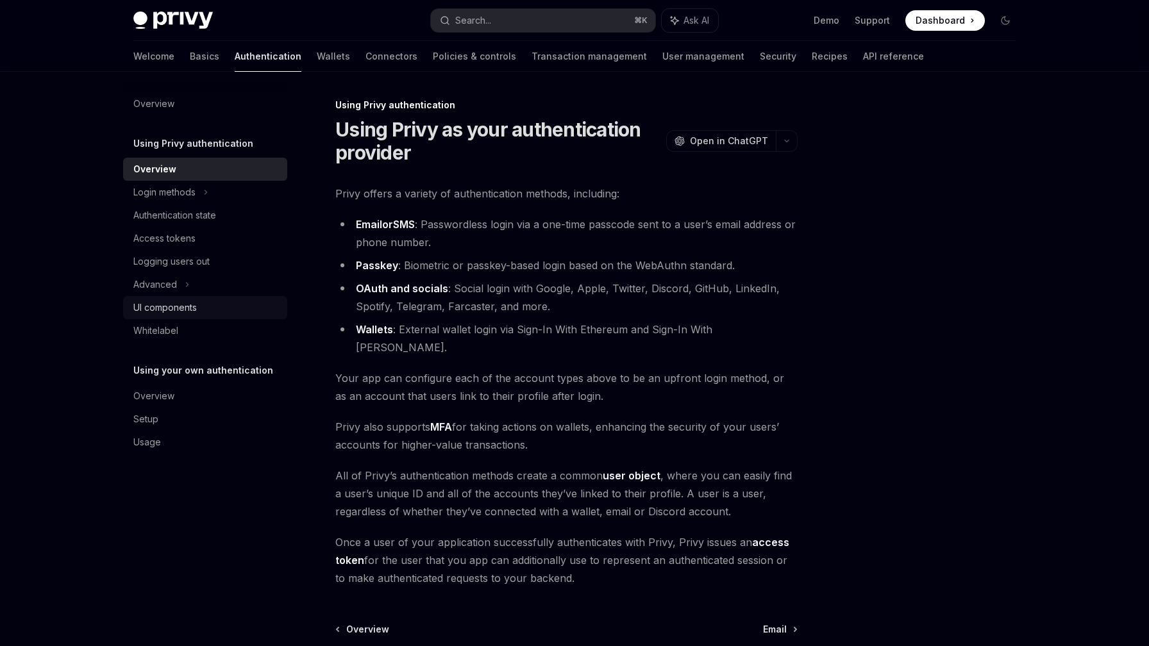
scroll to position [40, 0]
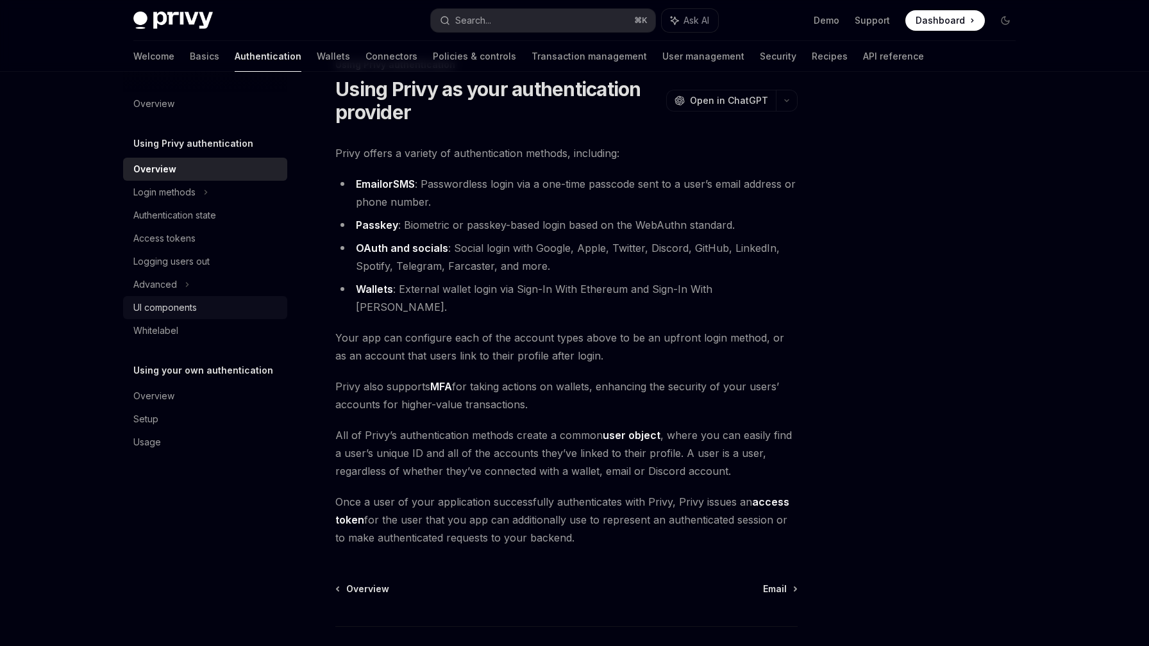
click at [199, 314] on div "UI components" at bounding box center [206, 307] width 146 height 15
type textarea "*"
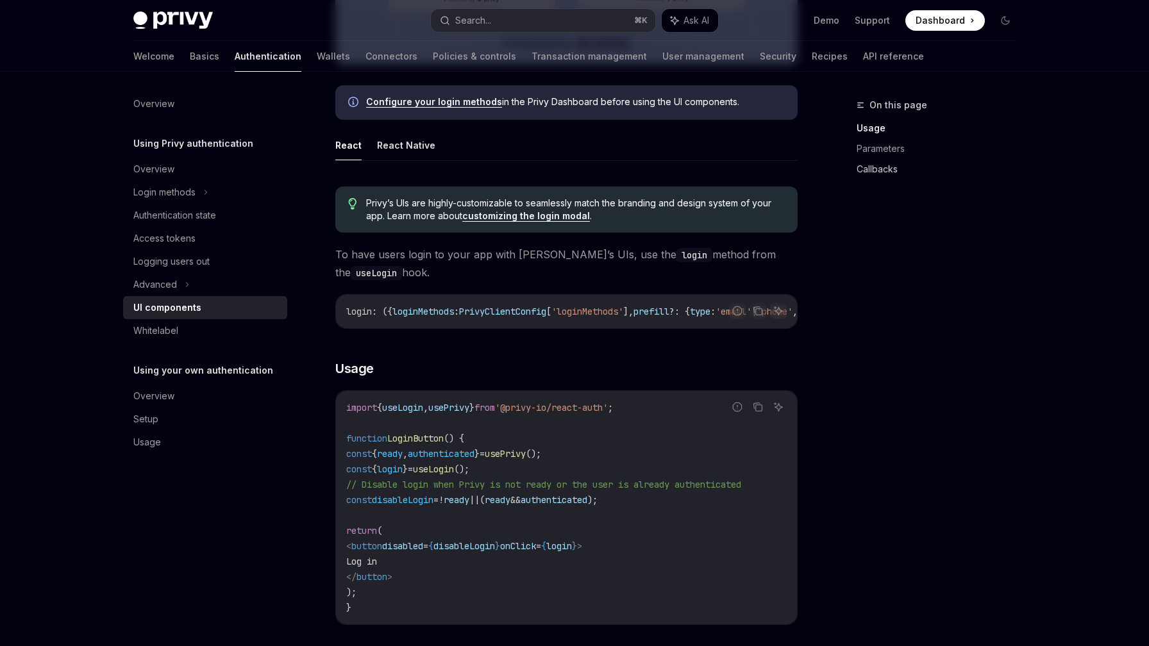
click at [871, 169] on link "Callbacks" at bounding box center [941, 169] width 169 height 21
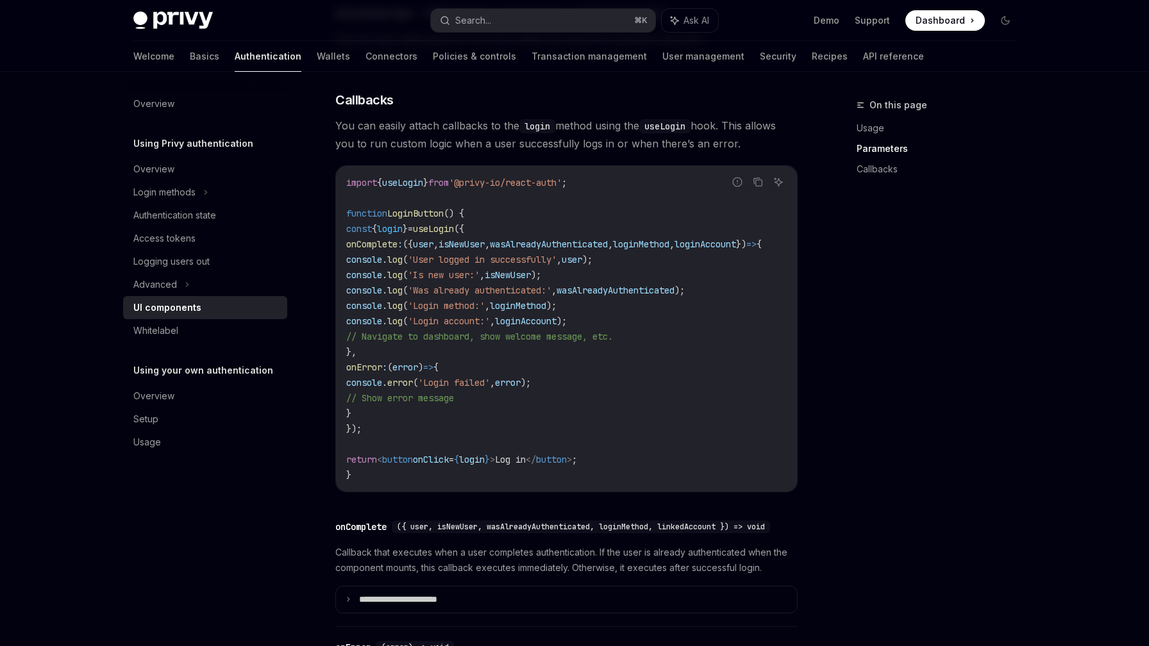
scroll to position [1522, 0]
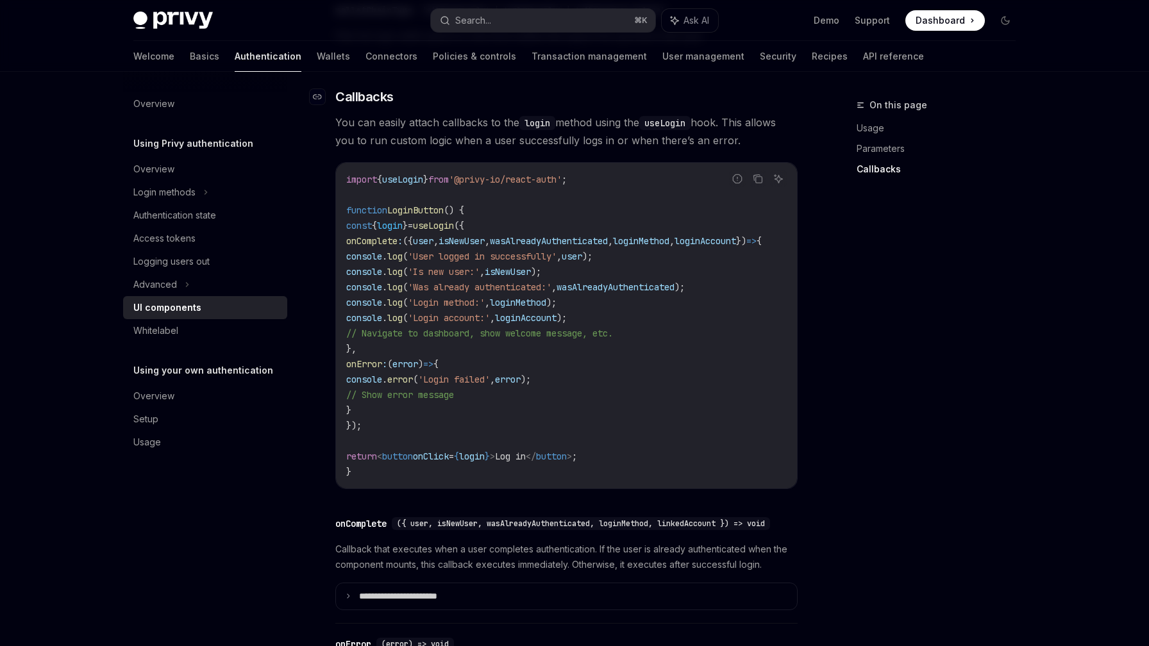
click at [554, 106] on h3 "​ Callbacks" at bounding box center [566, 97] width 462 height 18
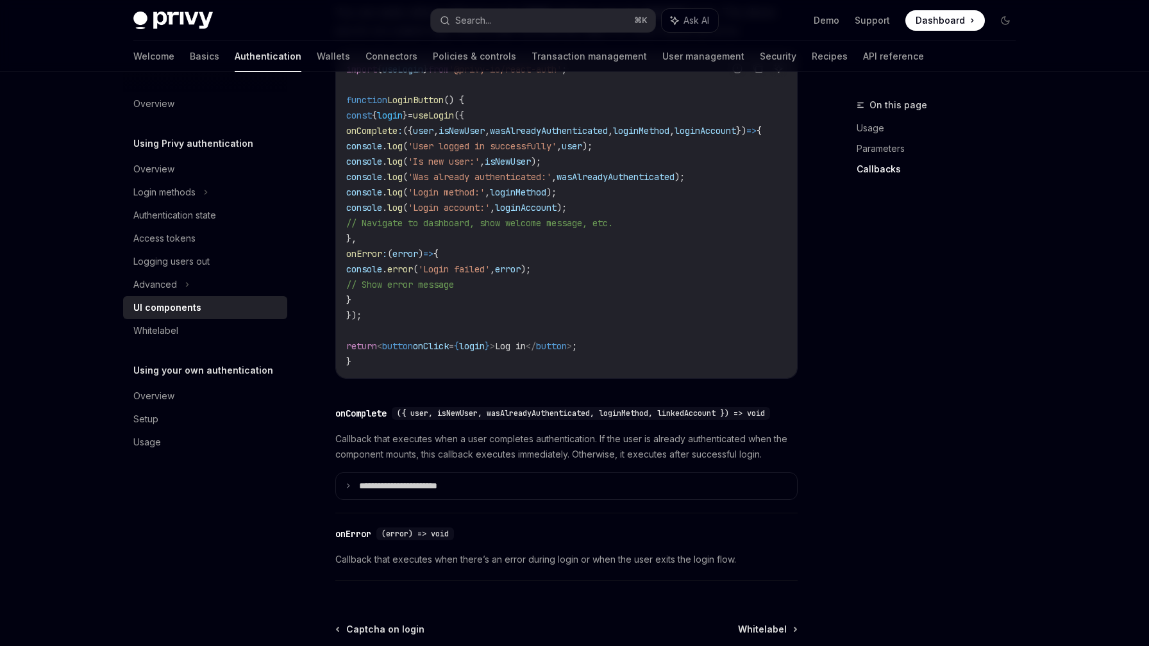
scroll to position [1797, 0]
